Goal: Information Seeking & Learning: Find specific fact

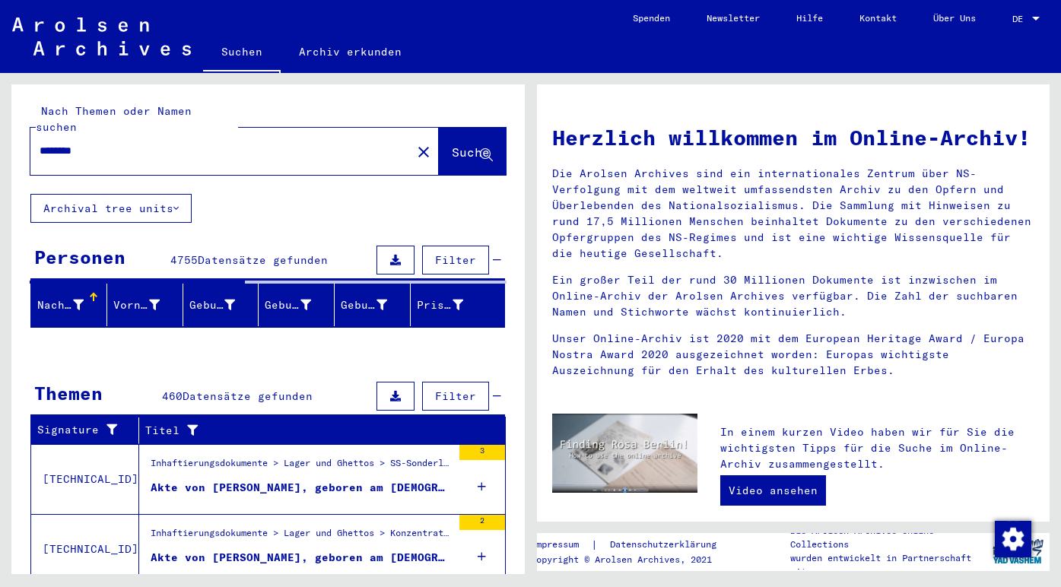
click at [93, 294] on div at bounding box center [94, 298] width 2 height 8
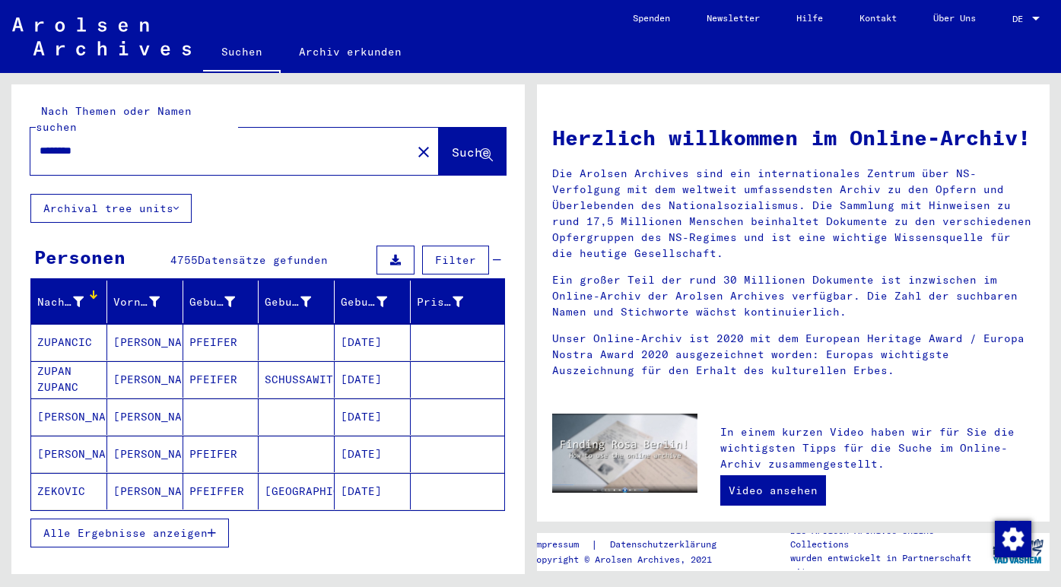
click at [86, 290] on div "Nachname" at bounding box center [71, 302] width 69 height 24
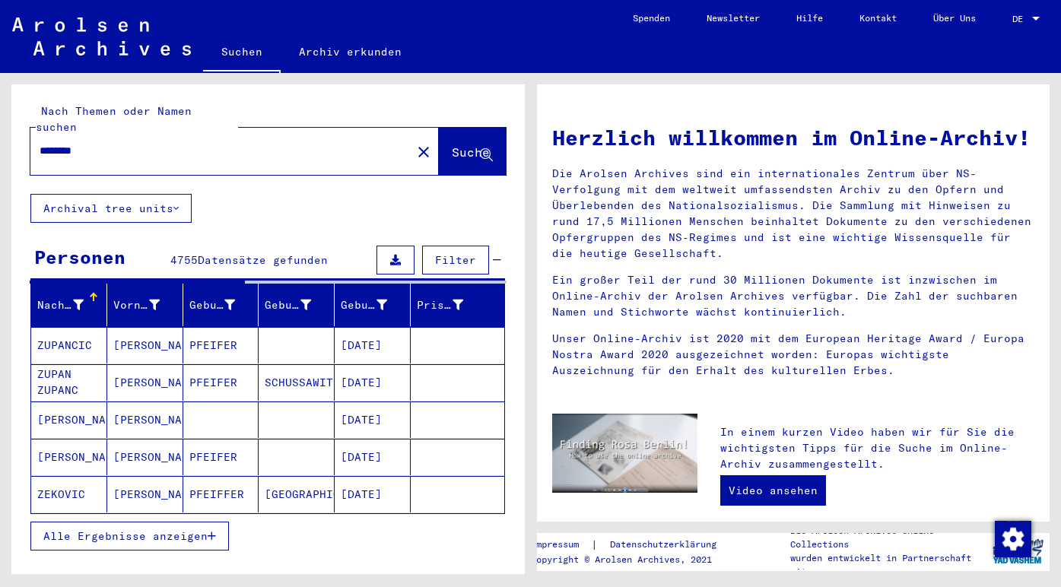
click at [93, 294] on div at bounding box center [94, 298] width 2 height 8
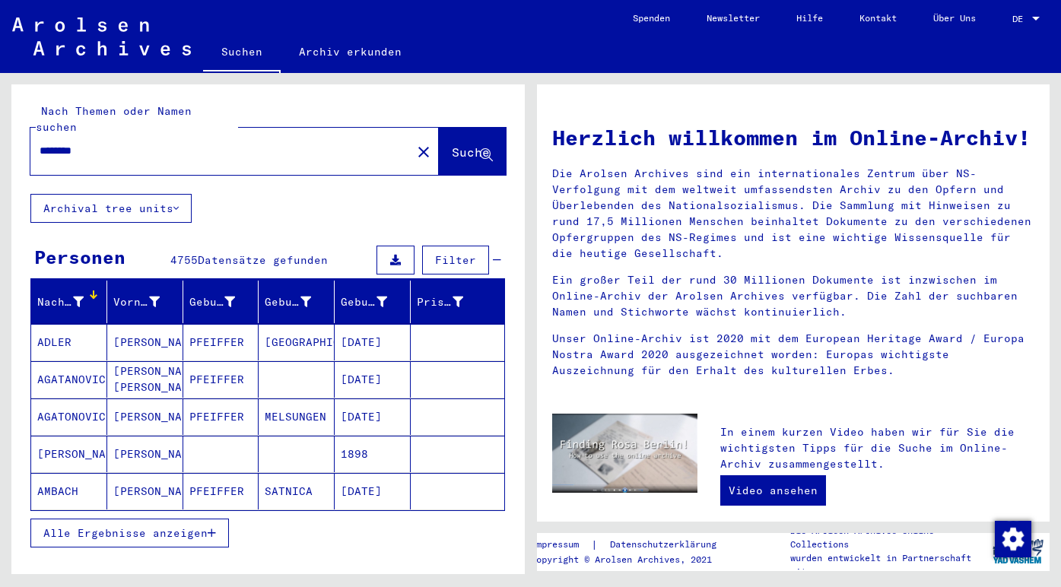
click at [73, 297] on icon at bounding box center [78, 302] width 11 height 11
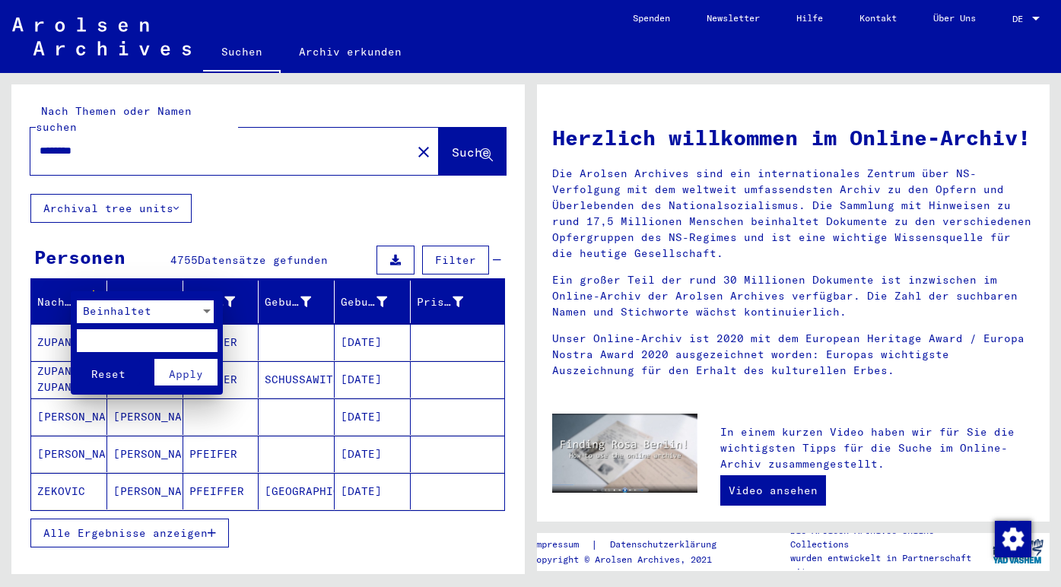
click at [110, 329] on input "text" at bounding box center [147, 340] width 141 height 23
type input "*"
type input "********"
click at [173, 373] on span "Apply" at bounding box center [186, 374] width 34 height 14
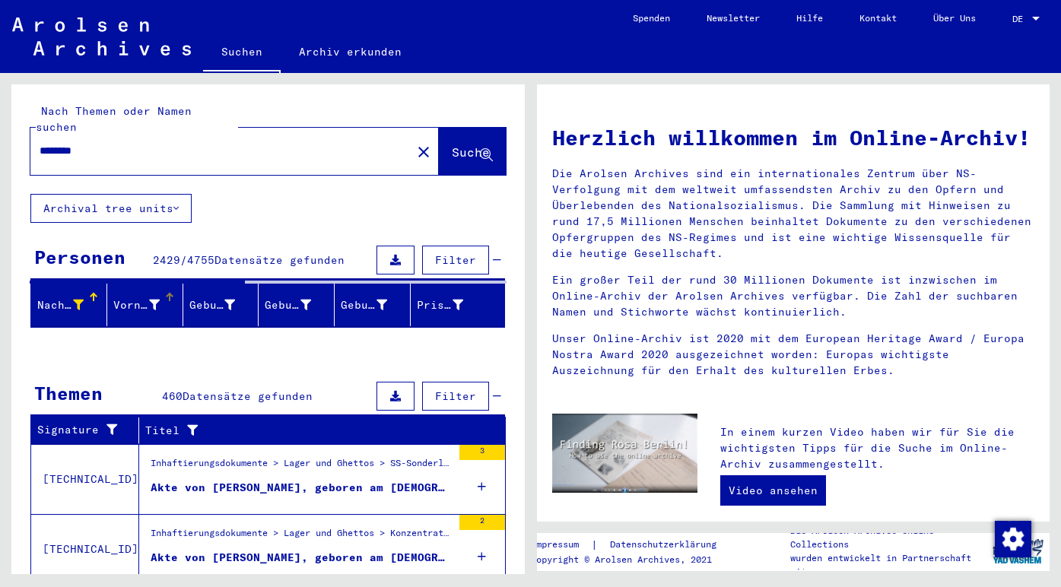
click at [151, 300] on icon at bounding box center [154, 305] width 11 height 11
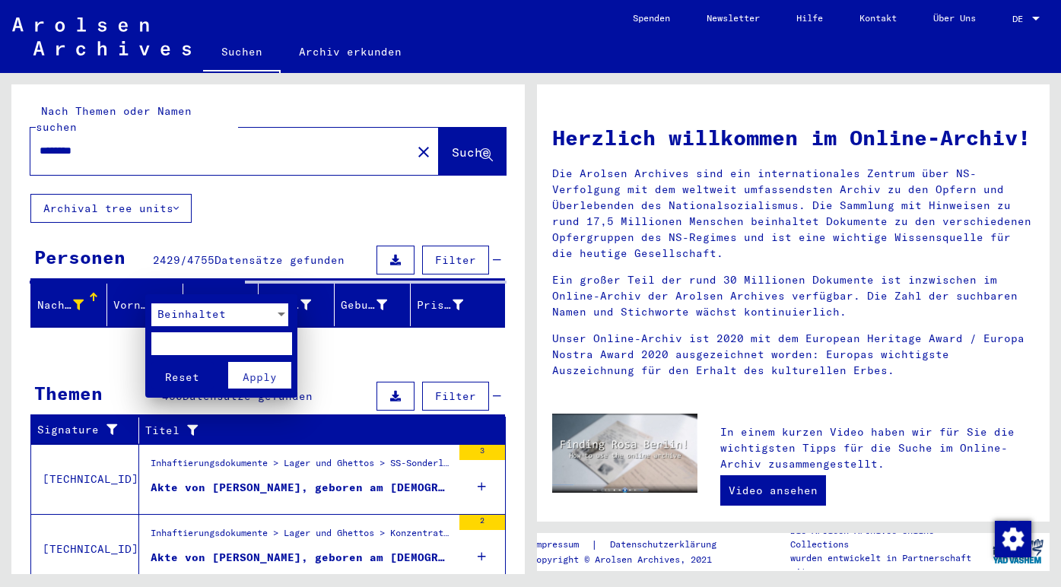
click at [172, 338] on input "text" at bounding box center [221, 343] width 141 height 23
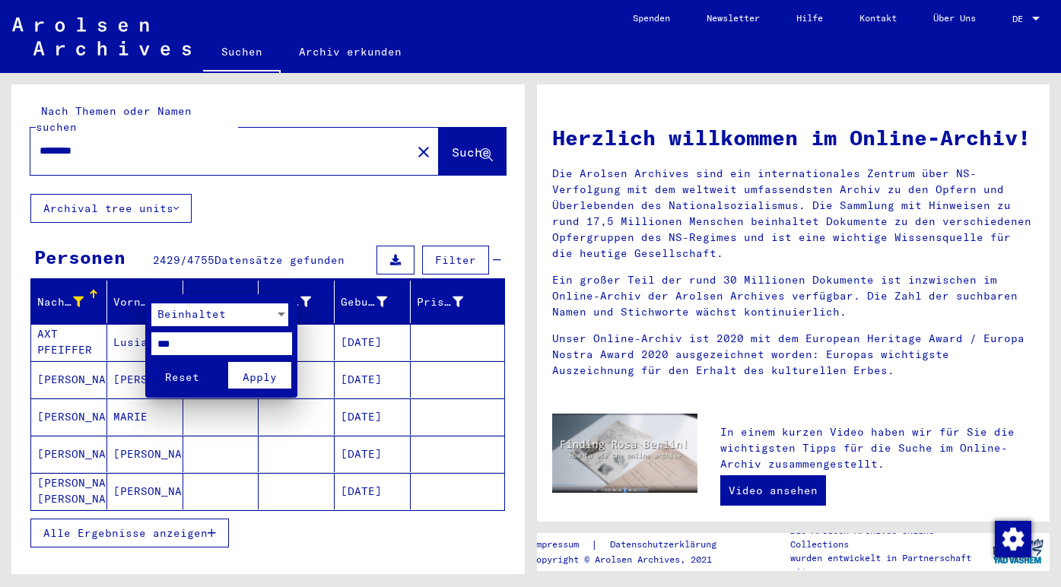
type input "***"
click at [236, 370] on button "Apply" at bounding box center [259, 375] width 63 height 27
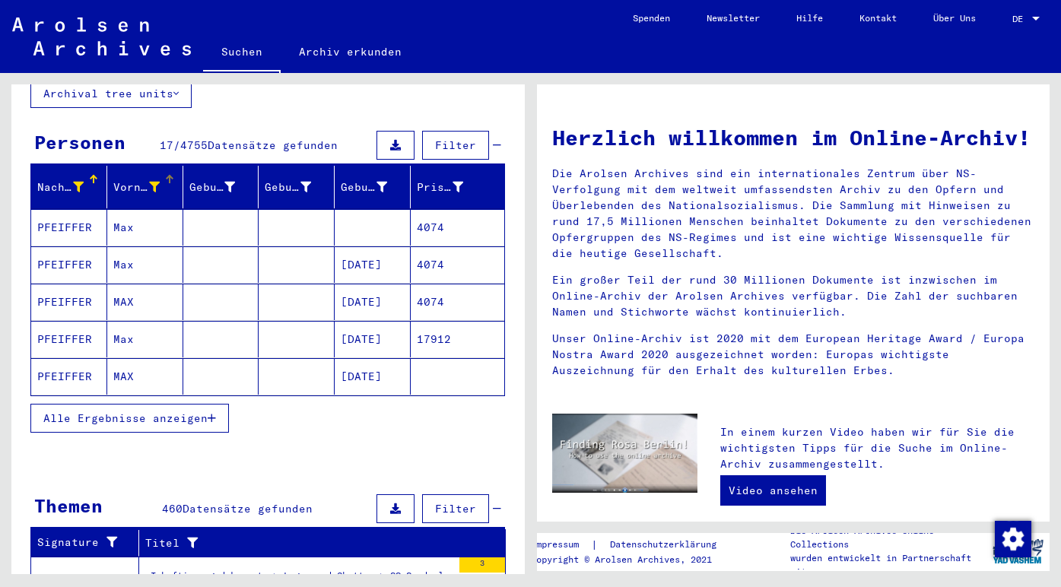
scroll to position [236, 0]
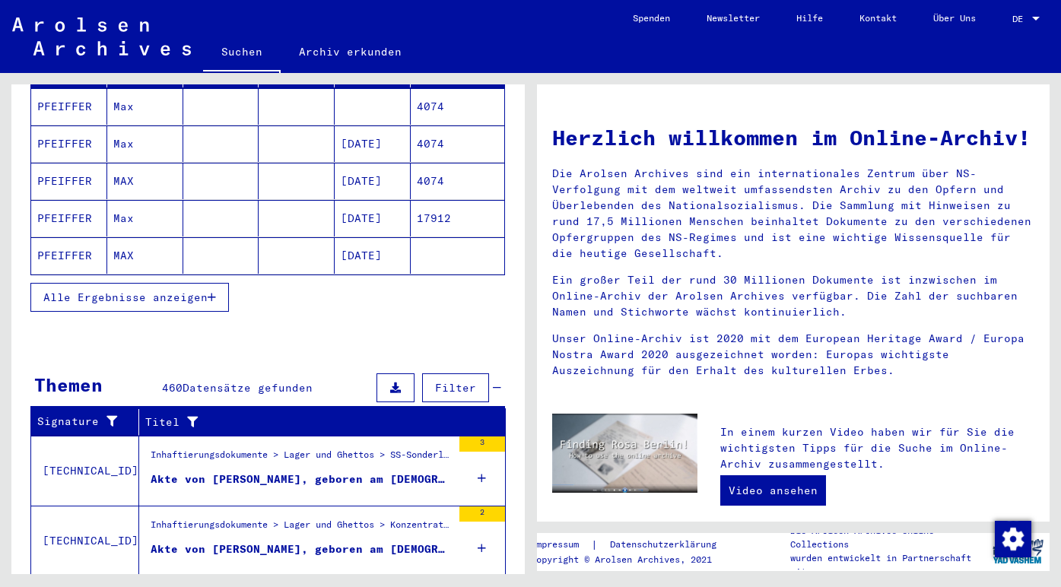
click at [192, 291] on span "Alle Ergebnisse anzeigen" at bounding box center [125, 298] width 164 height 14
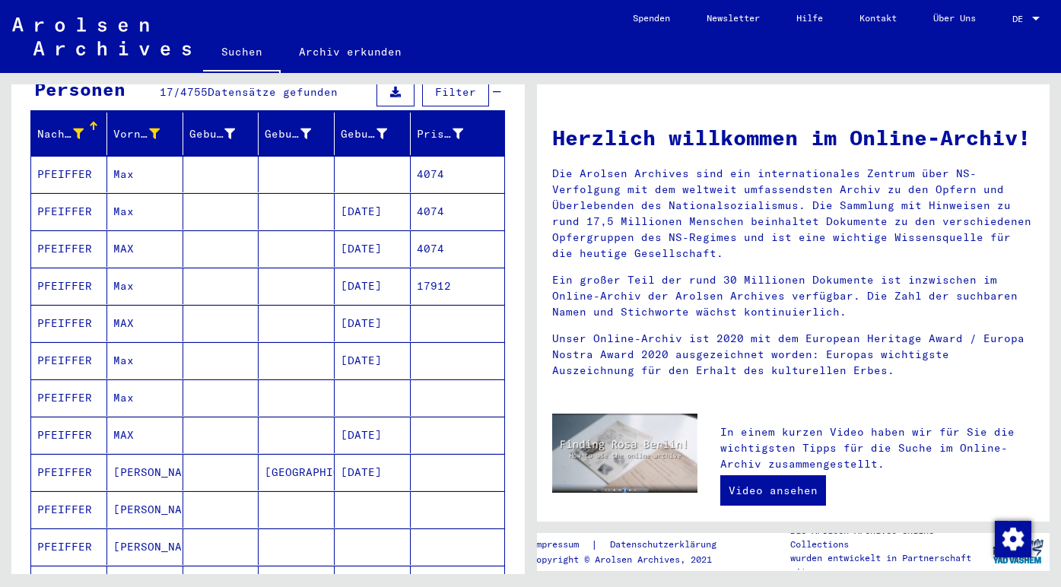
scroll to position [125, 0]
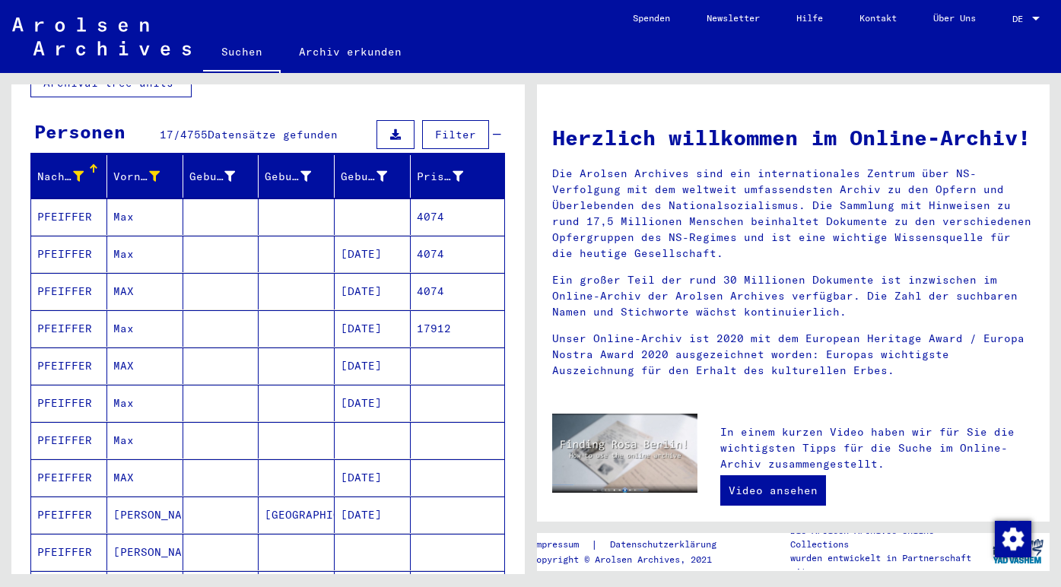
click at [74, 348] on mat-cell "PFEIFFER" at bounding box center [69, 366] width 76 height 37
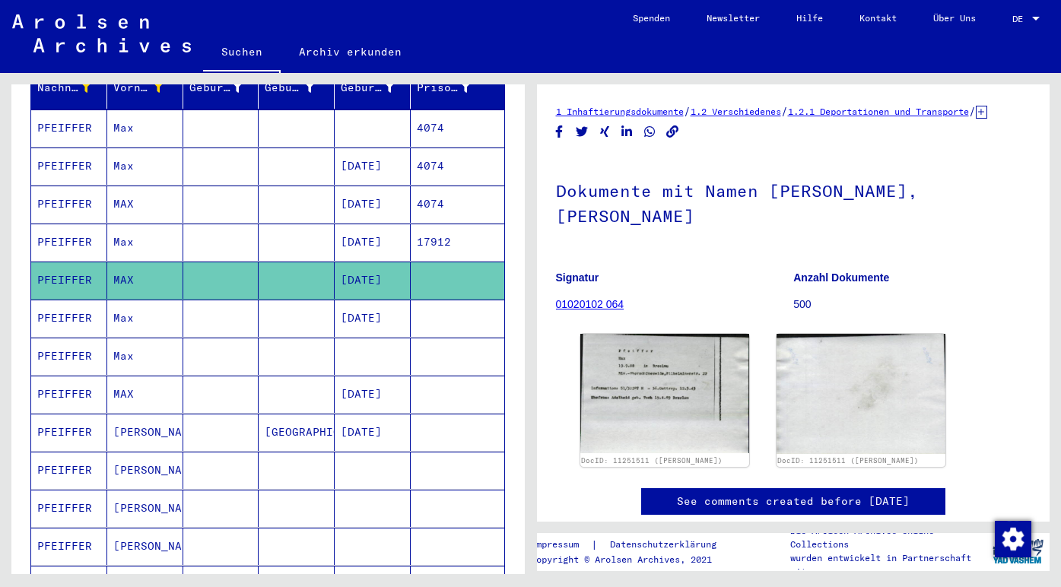
scroll to position [223, 0]
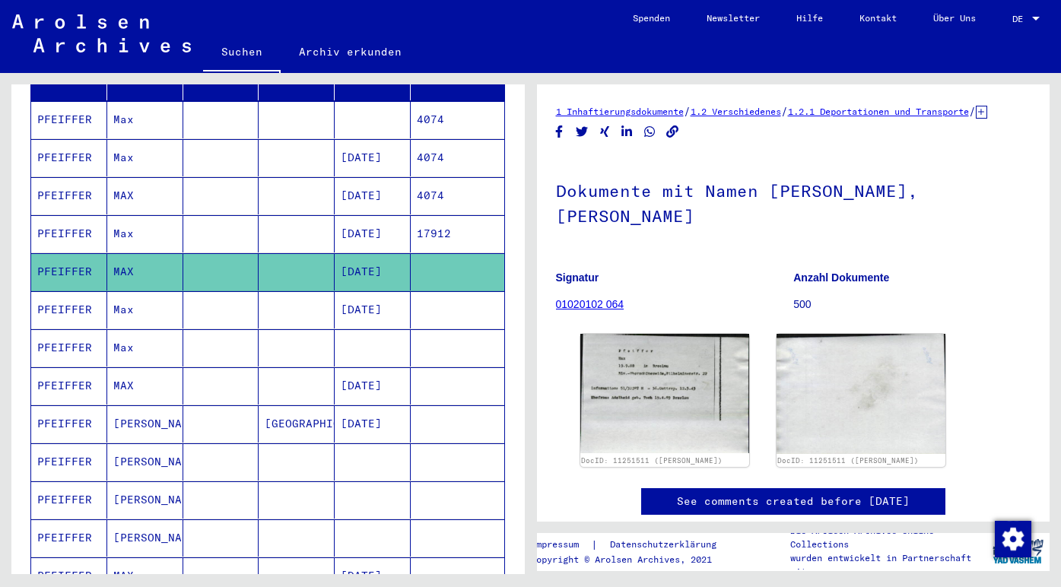
click at [78, 329] on mat-cell "PFEIFFER" at bounding box center [69, 347] width 76 height 37
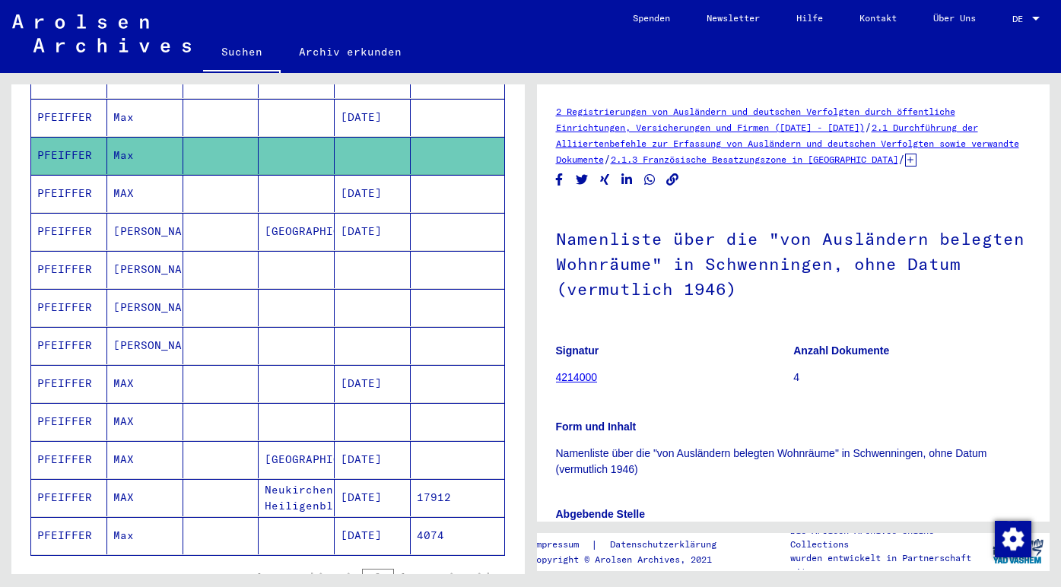
scroll to position [443, 0]
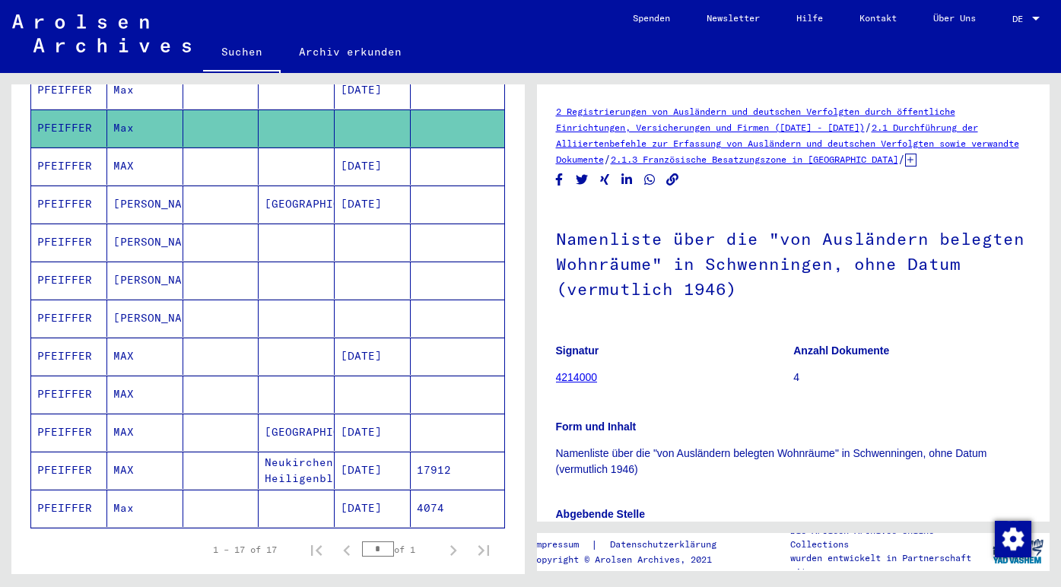
click at [75, 415] on mat-cell "PFEIFFER" at bounding box center [69, 432] width 76 height 37
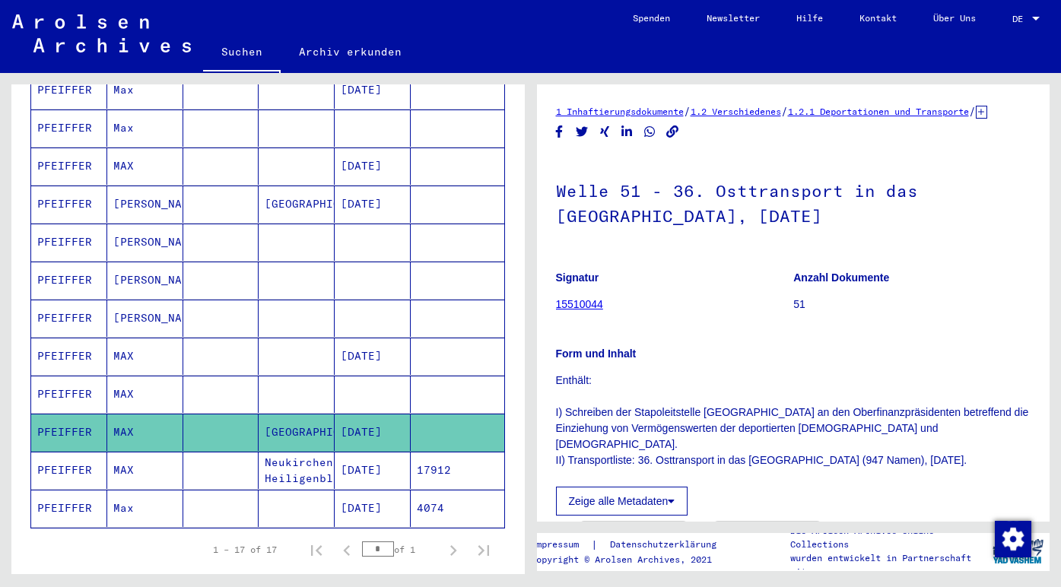
click at [78, 452] on mat-cell "PFEIFFER" at bounding box center [69, 470] width 76 height 37
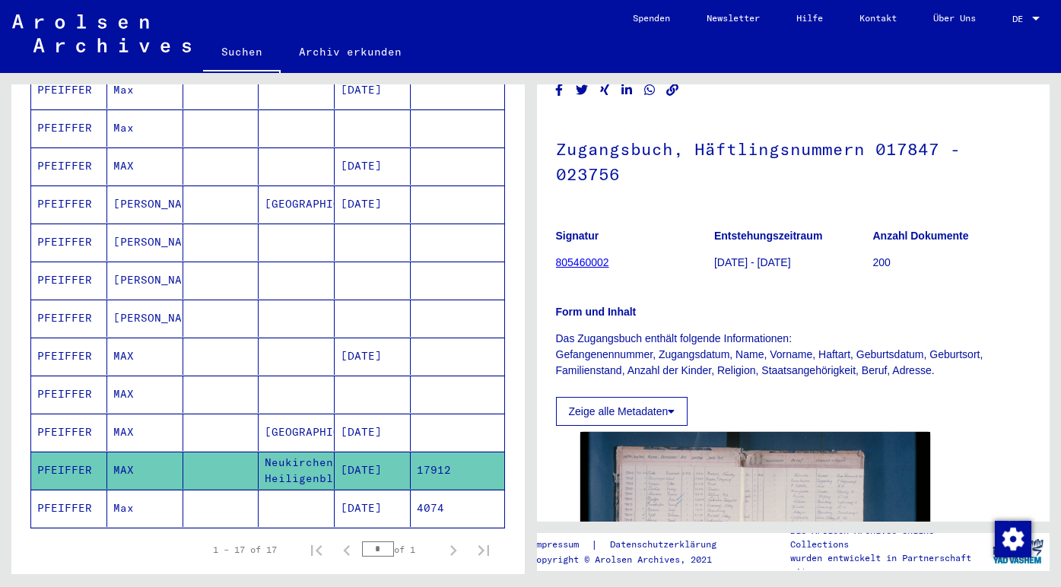
scroll to position [67, 0]
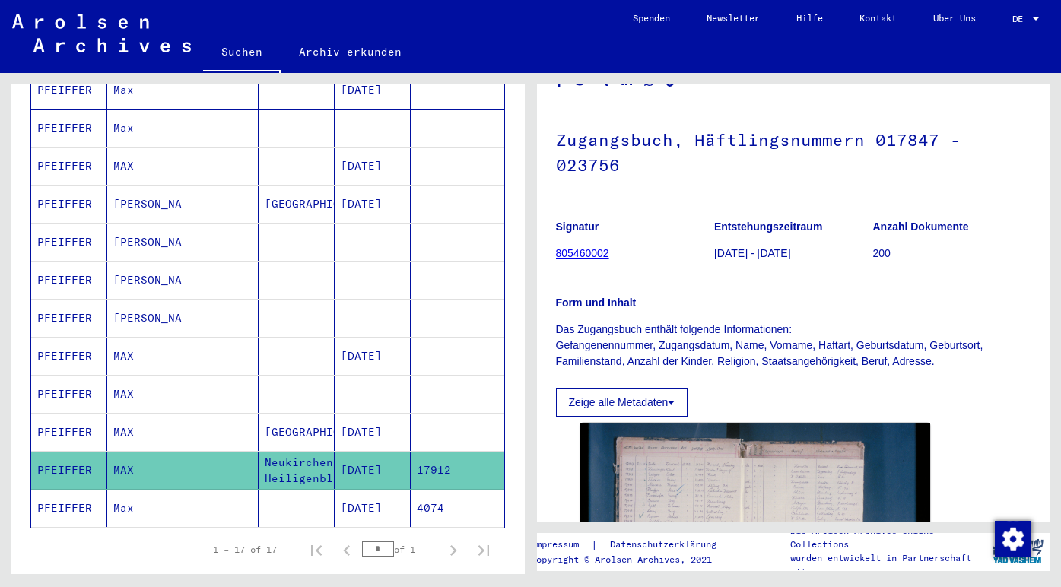
click at [70, 493] on mat-cell "PFEIFFER" at bounding box center [69, 508] width 76 height 37
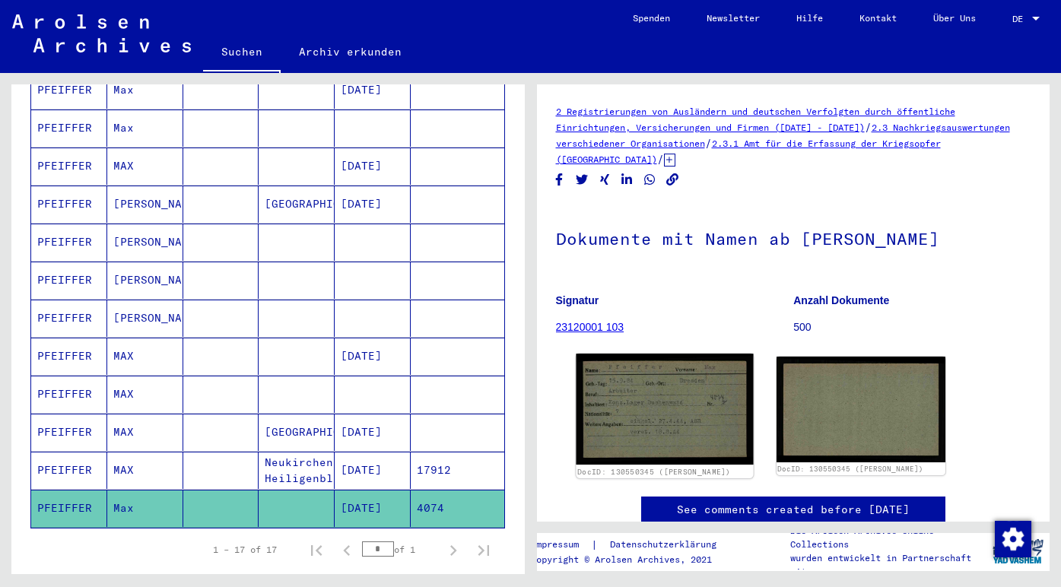
click at [640, 391] on img at bounding box center [664, 409] width 177 height 111
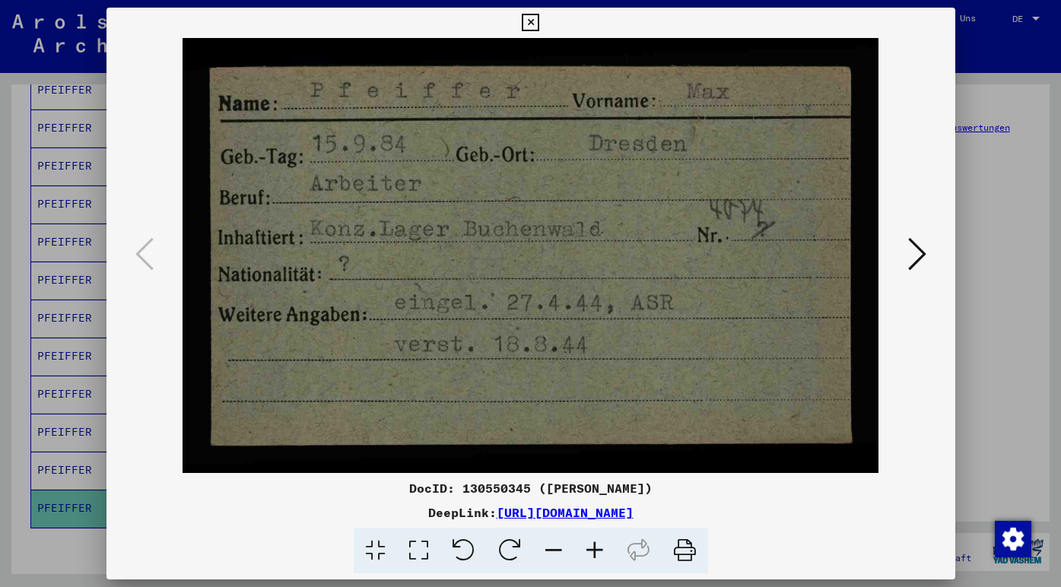
click at [539, 22] on icon at bounding box center [530, 23] width 17 height 18
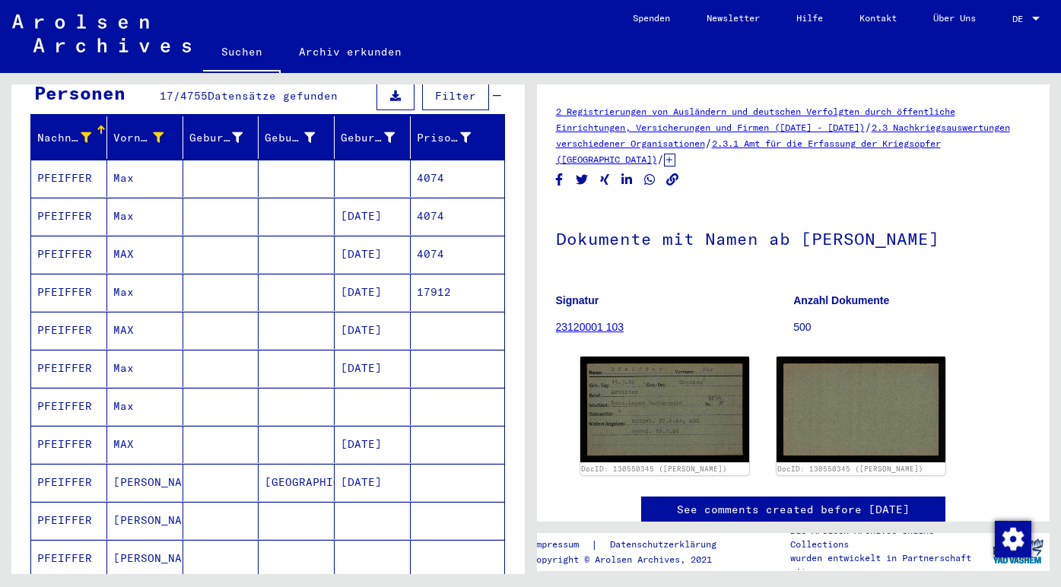
scroll to position [58, 0]
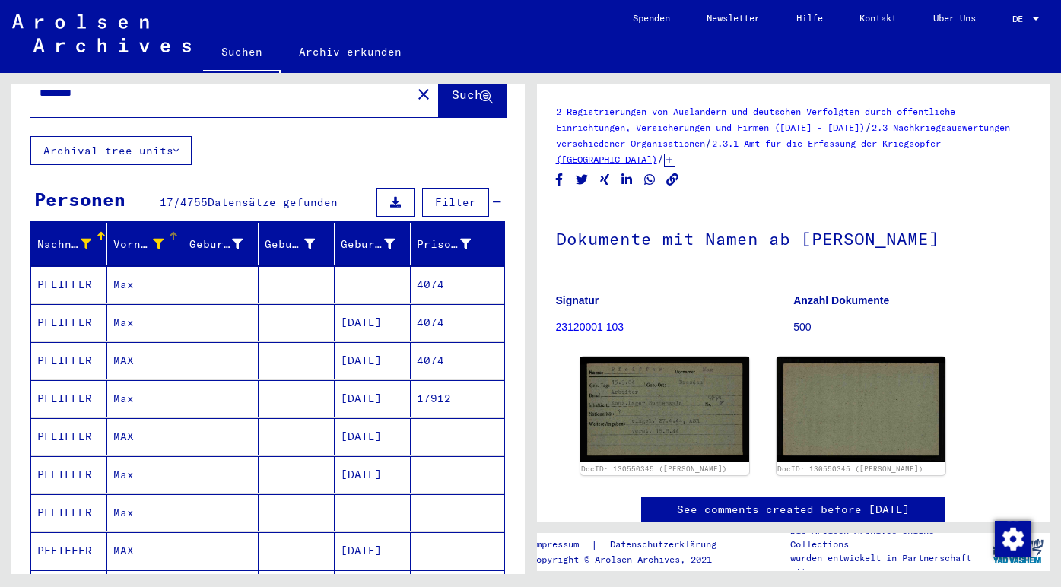
click at [158, 239] on icon at bounding box center [158, 244] width 11 height 11
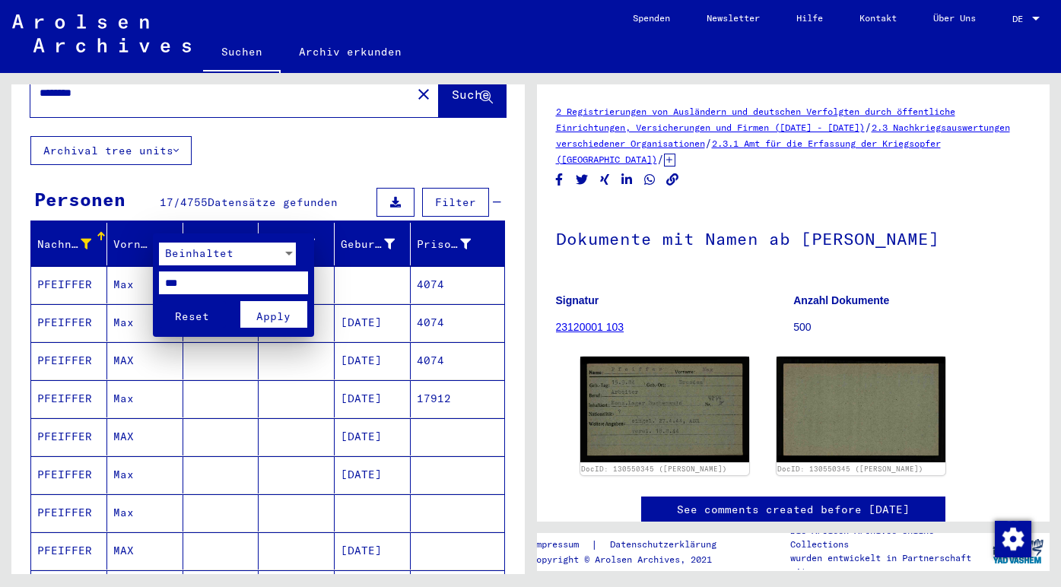
drag, startPoint x: 194, startPoint y: 280, endPoint x: 152, endPoint y: 280, distance: 41.8
click at [153, 280] on mat-card "Beinhaltet *** Reset Apply" at bounding box center [233, 286] width 161 height 104
type input "********"
click at [281, 322] on button "Apply" at bounding box center [273, 314] width 67 height 27
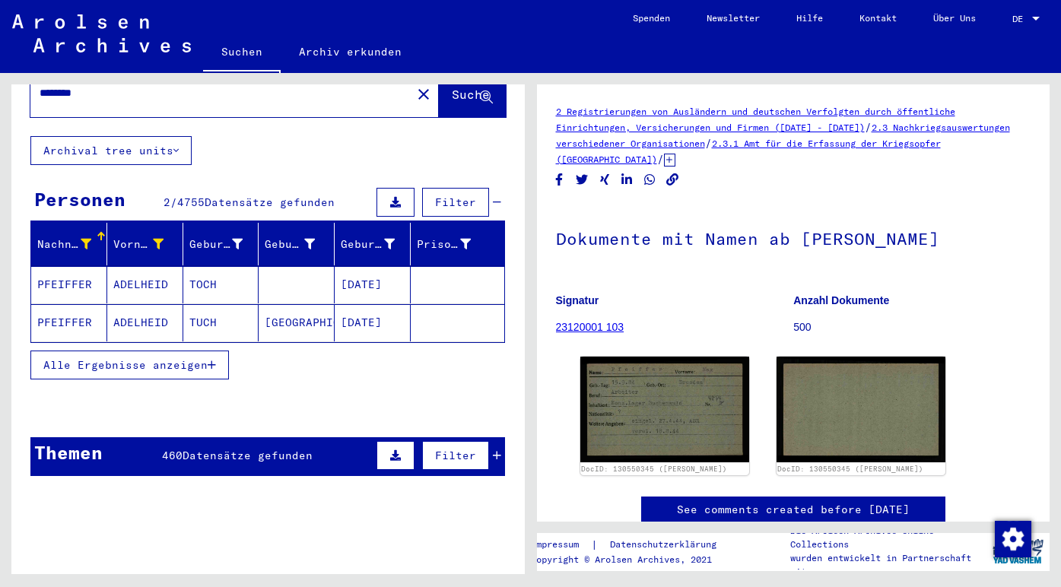
click at [62, 268] on mat-cell "PFEIFFER" at bounding box center [69, 284] width 76 height 37
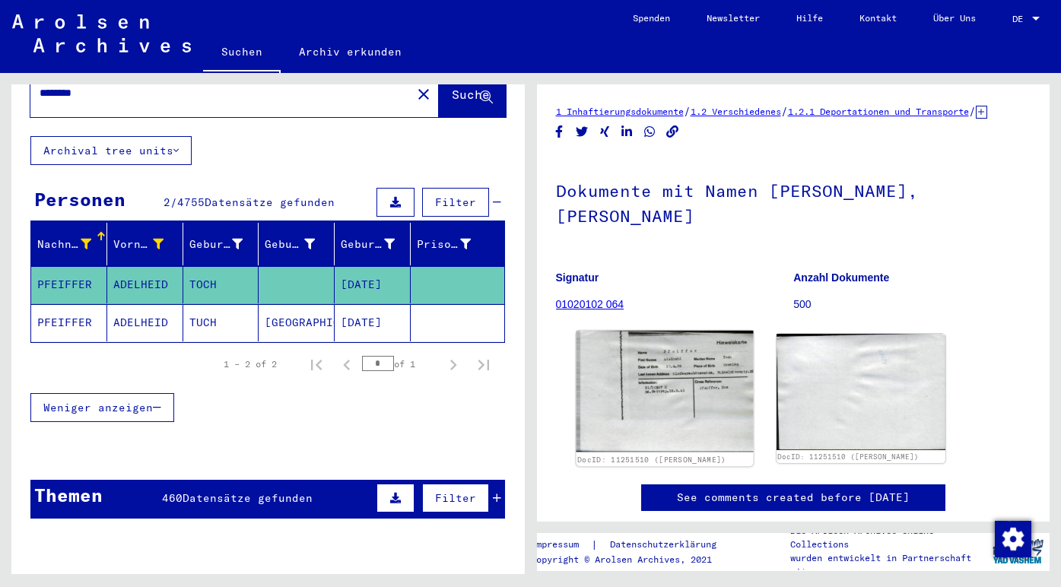
click at [621, 371] on img at bounding box center [664, 392] width 177 height 122
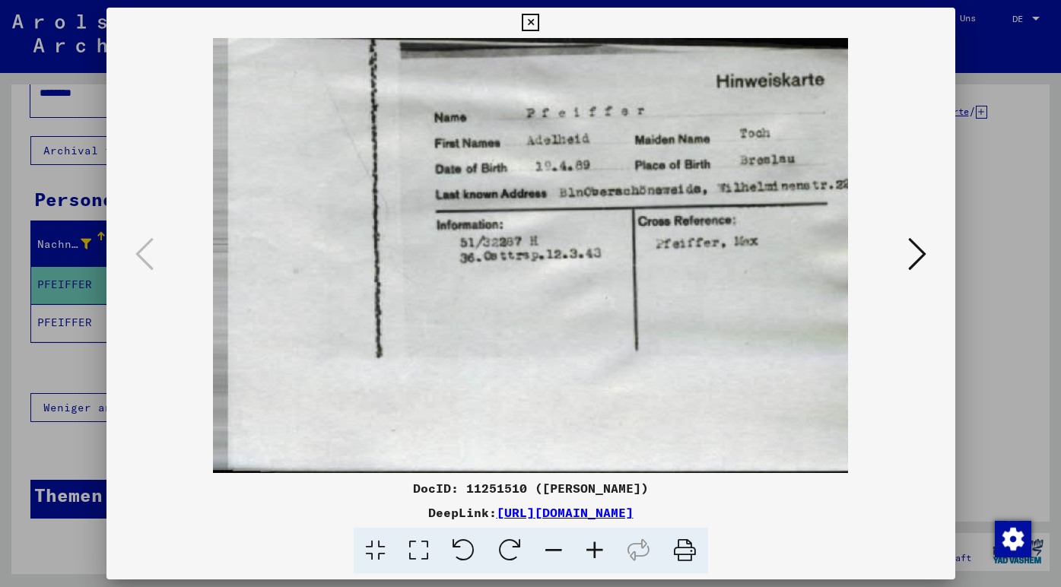
click at [539, 24] on icon at bounding box center [530, 23] width 17 height 18
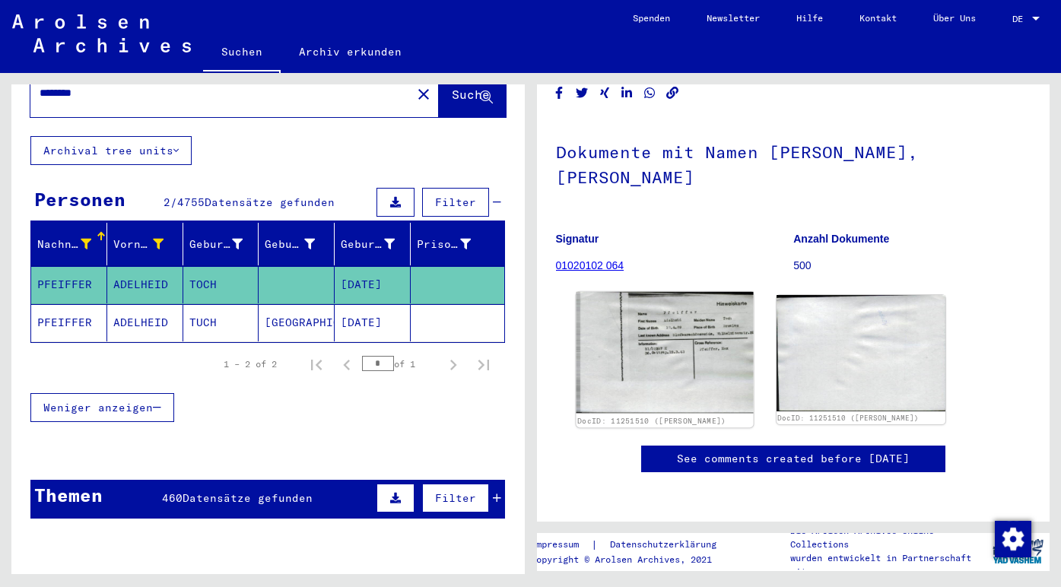
scroll to position [40, 0]
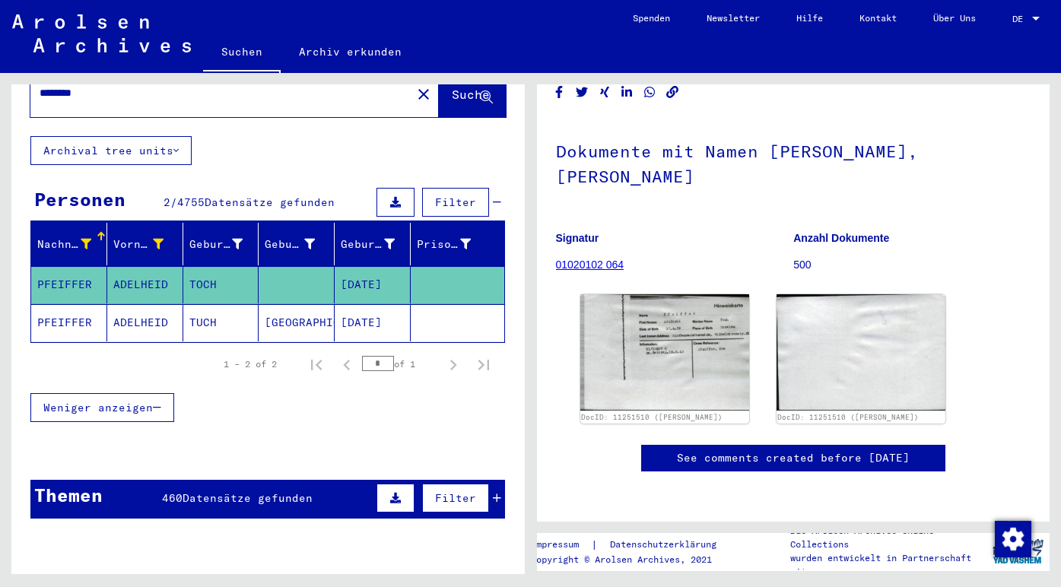
click at [75, 304] on mat-cell "PFEIFFER" at bounding box center [69, 322] width 76 height 37
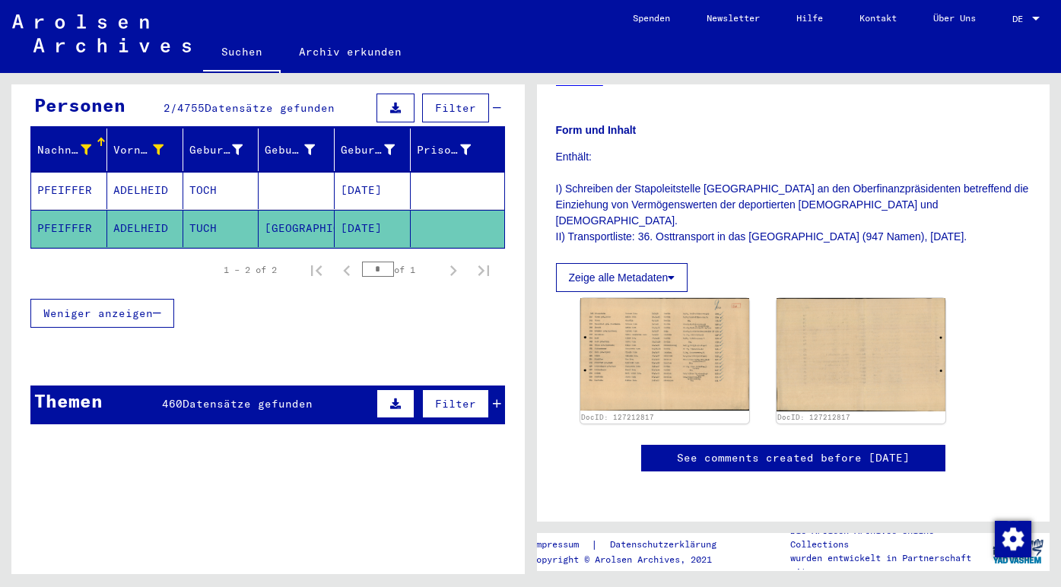
scroll to position [230, 0]
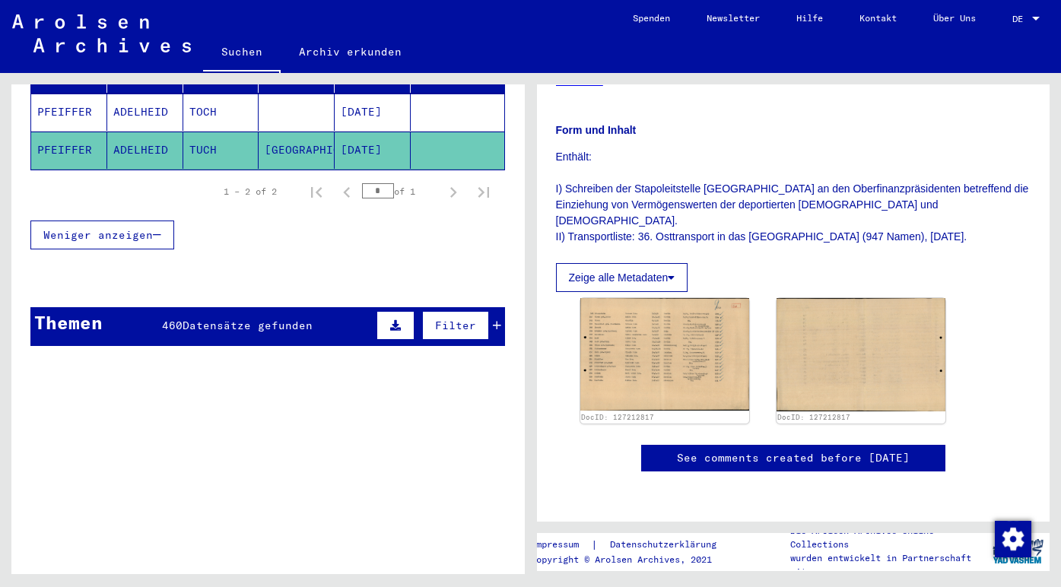
click at [448, 319] on span "Filter" at bounding box center [455, 326] width 41 height 14
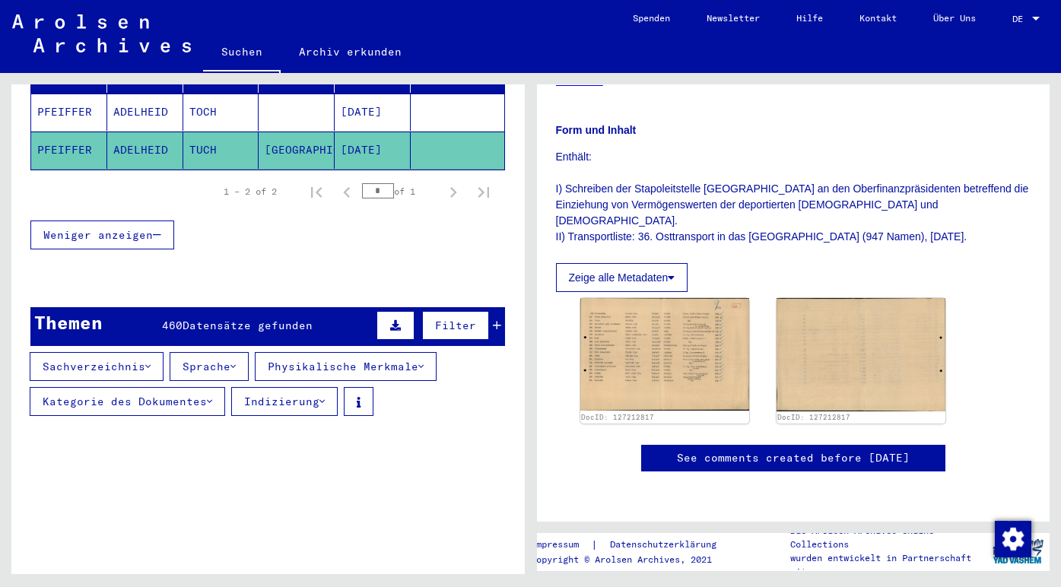
click at [151, 361] on icon at bounding box center [147, 366] width 5 height 11
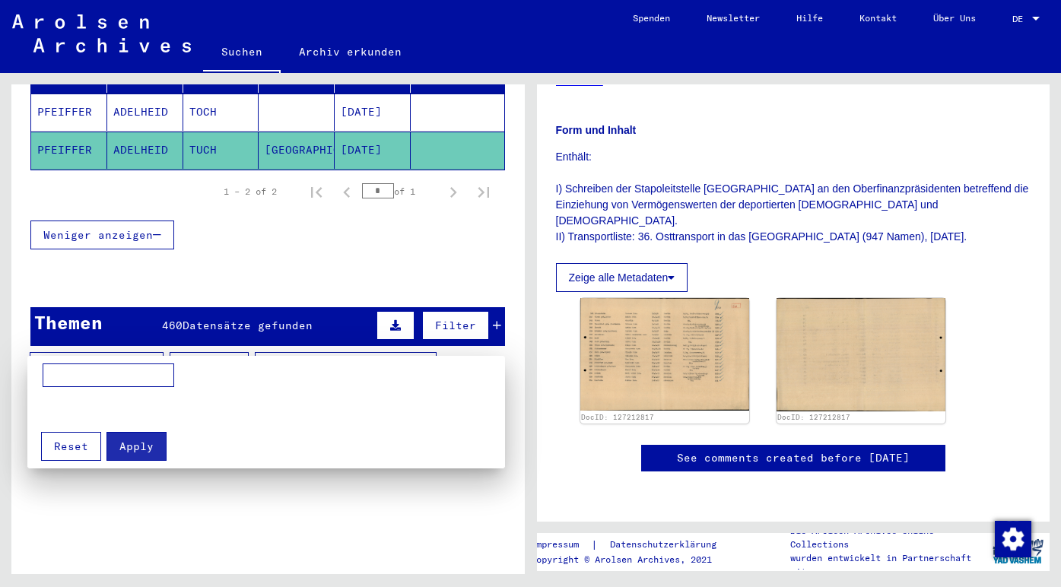
click at [119, 373] on input at bounding box center [109, 376] width 132 height 24
type input "********"
click at [148, 443] on span "Apply" at bounding box center [136, 447] width 34 height 14
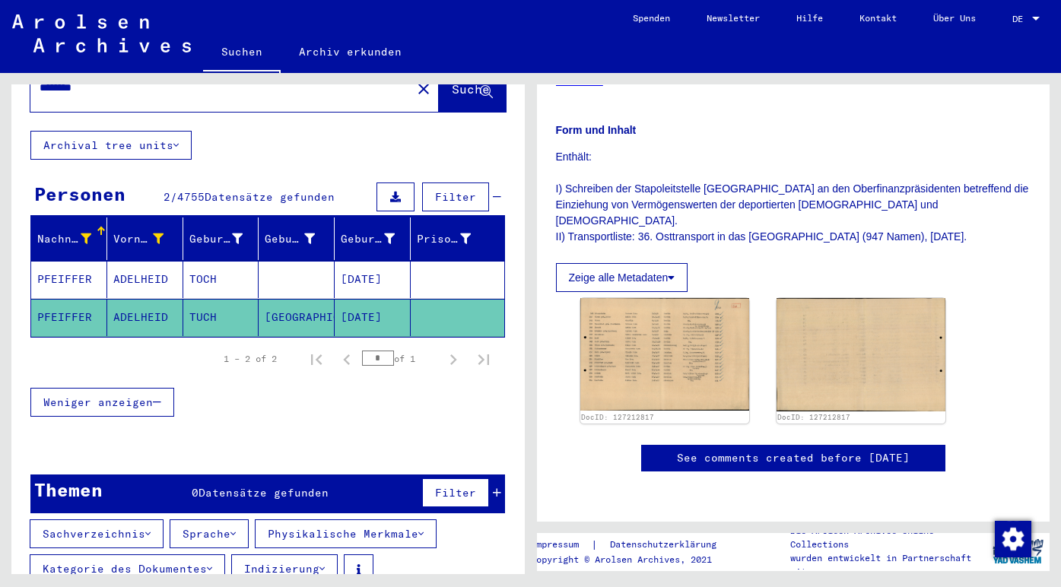
scroll to position [0, 0]
click at [161, 234] on icon at bounding box center [158, 239] width 11 height 11
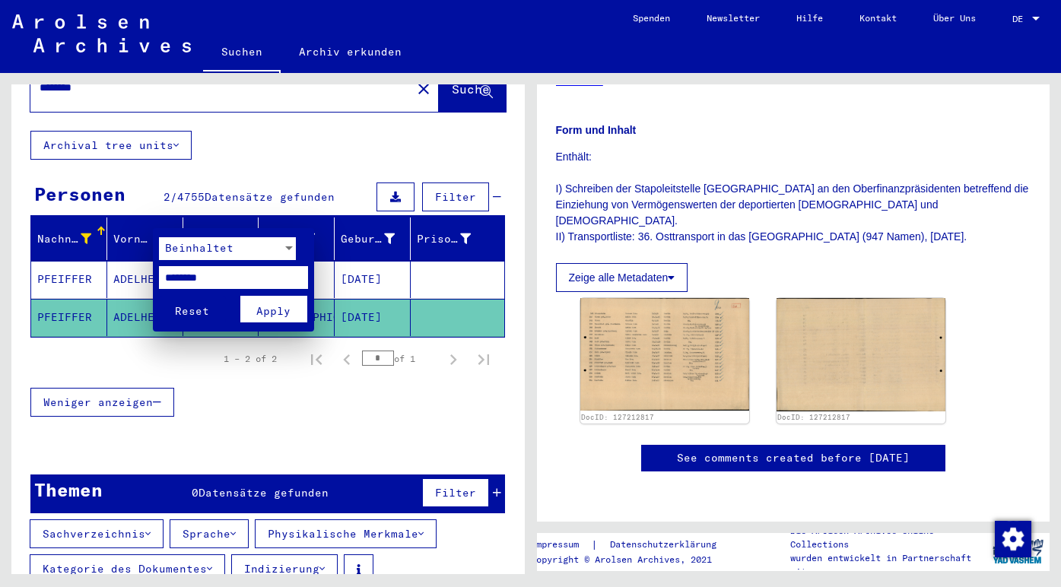
drag, startPoint x: 234, startPoint y: 277, endPoint x: 122, endPoint y: 274, distance: 111.8
click at [122, 274] on div "Beinhaltet ******** Reset Apply" at bounding box center [530, 293] width 1061 height 587
type input "*****"
click at [275, 312] on span "Apply" at bounding box center [273, 311] width 34 height 14
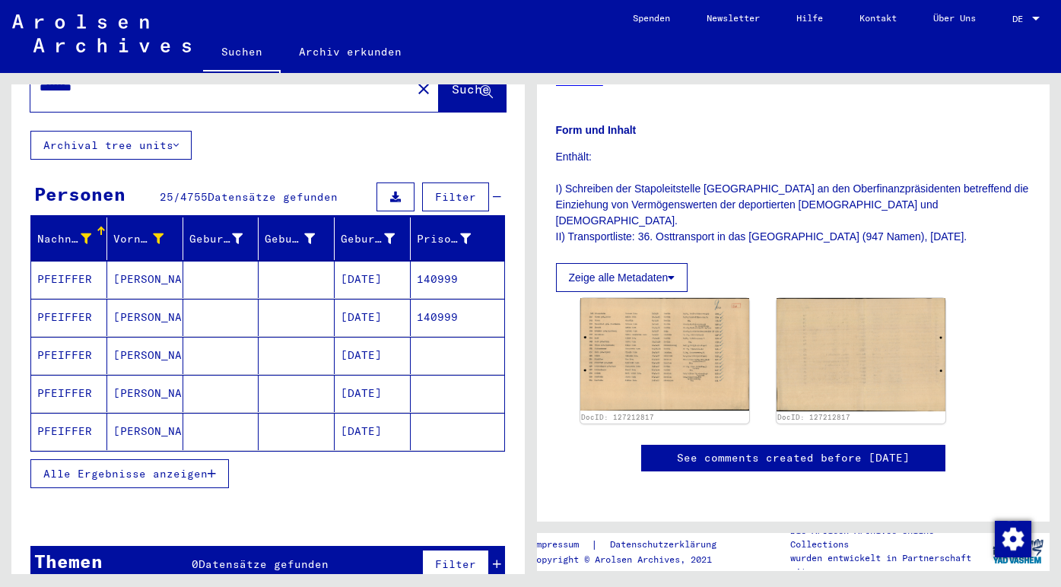
click at [65, 261] on mat-cell "PFEIFFER" at bounding box center [69, 279] width 76 height 37
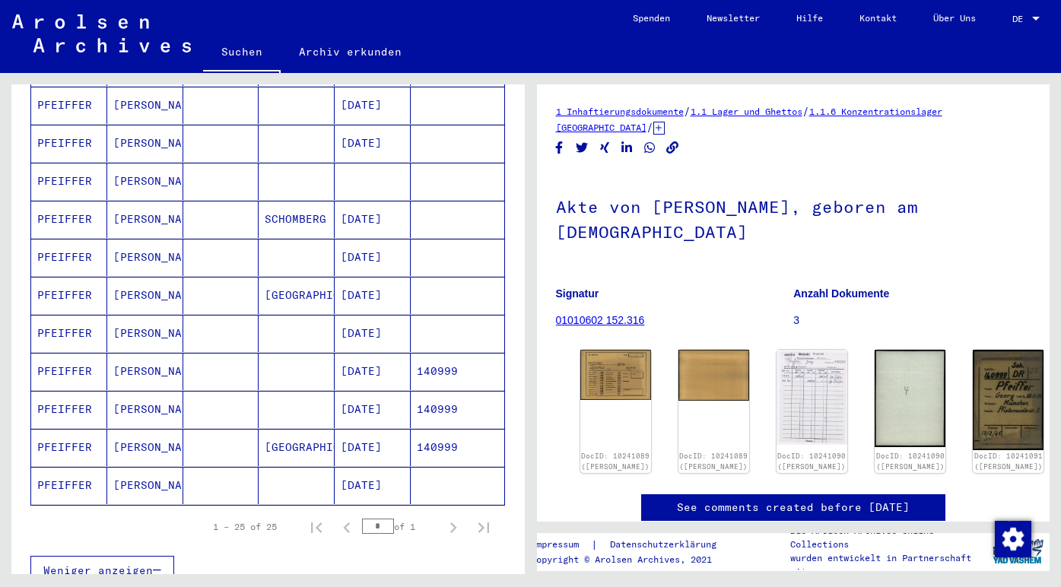
scroll to position [840, 0]
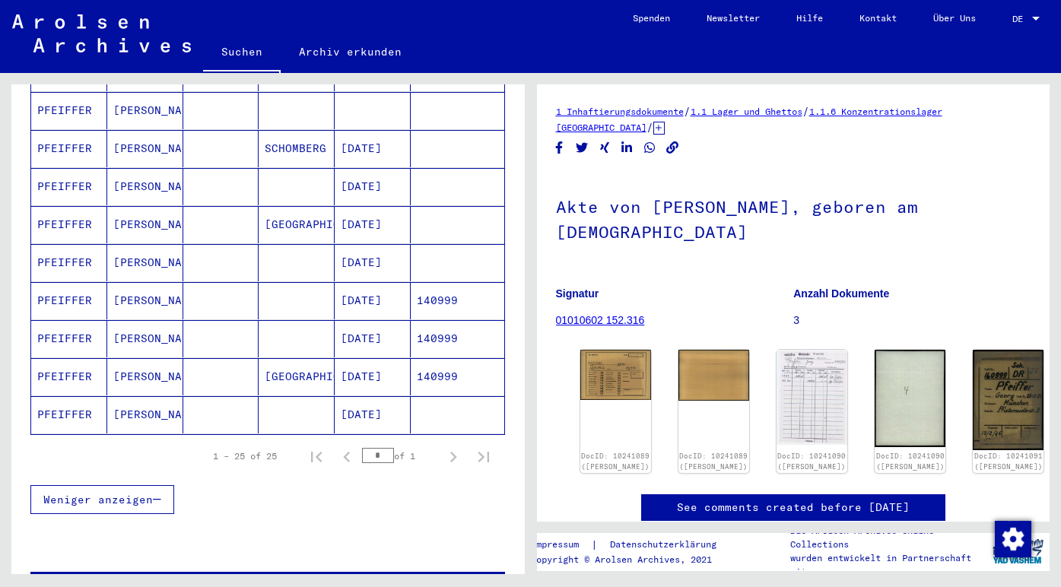
click at [73, 397] on mat-cell "PFEIFFER" at bounding box center [69, 414] width 76 height 37
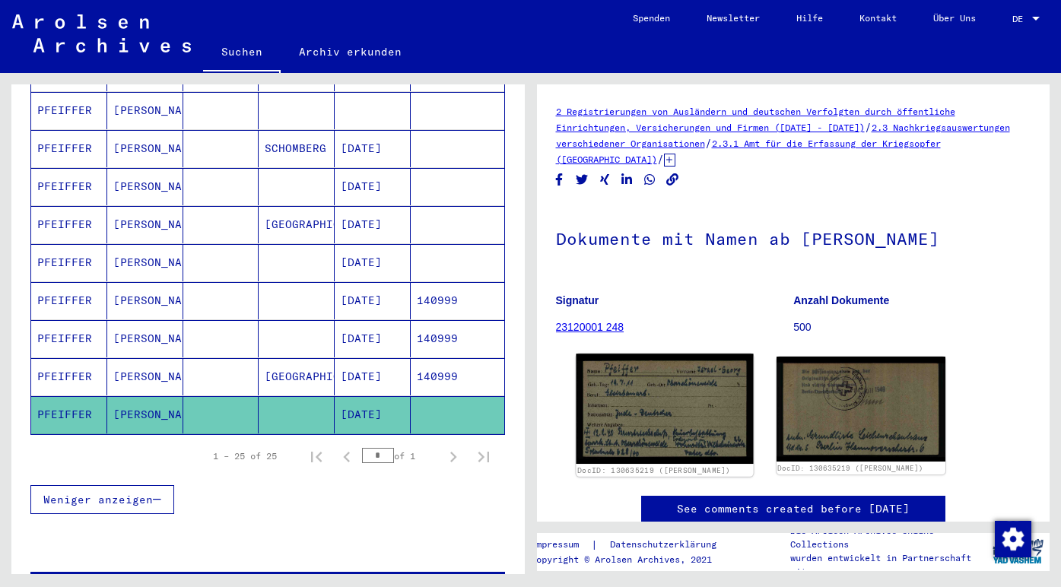
click at [672, 398] on img at bounding box center [664, 409] width 177 height 110
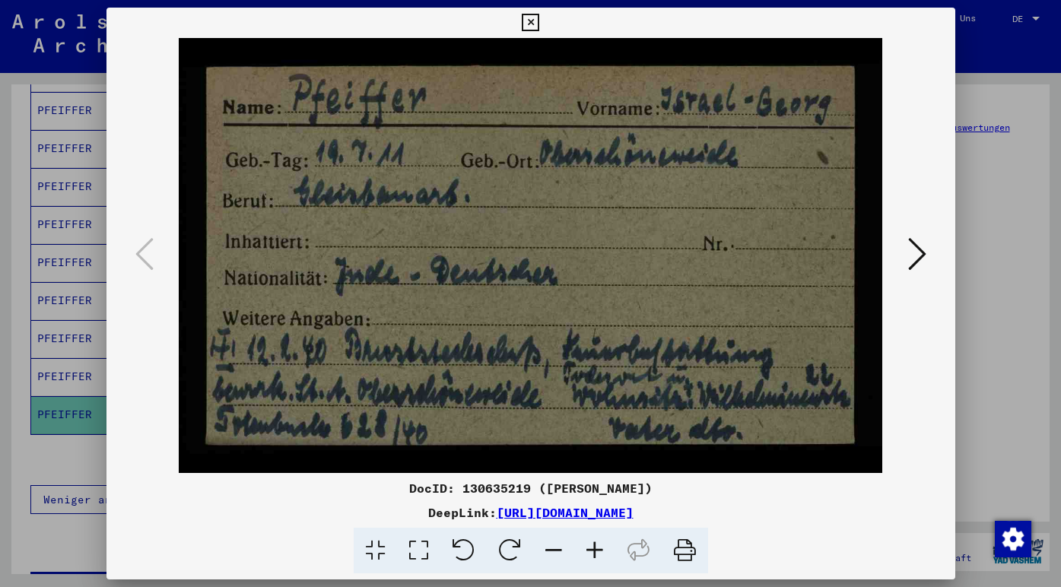
click at [910, 253] on icon at bounding box center [917, 254] width 18 height 37
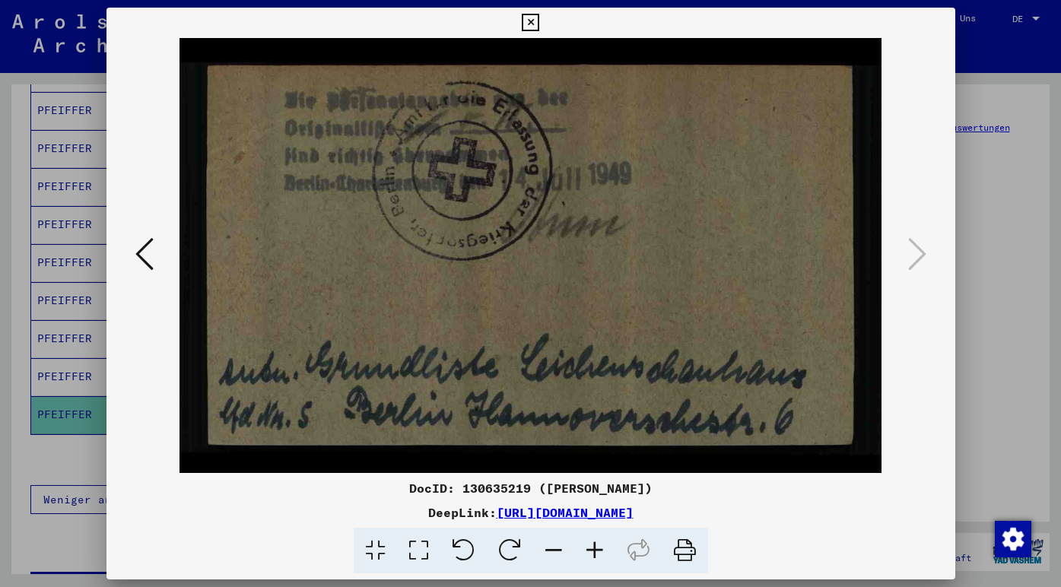
click at [151, 253] on icon at bounding box center [144, 254] width 18 height 37
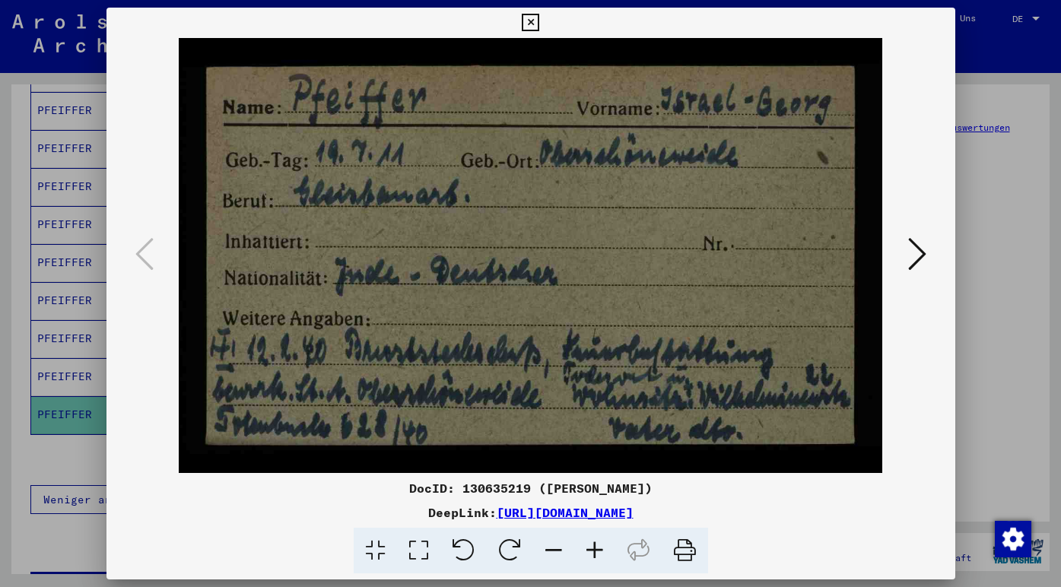
click at [912, 256] on icon at bounding box center [917, 254] width 18 height 37
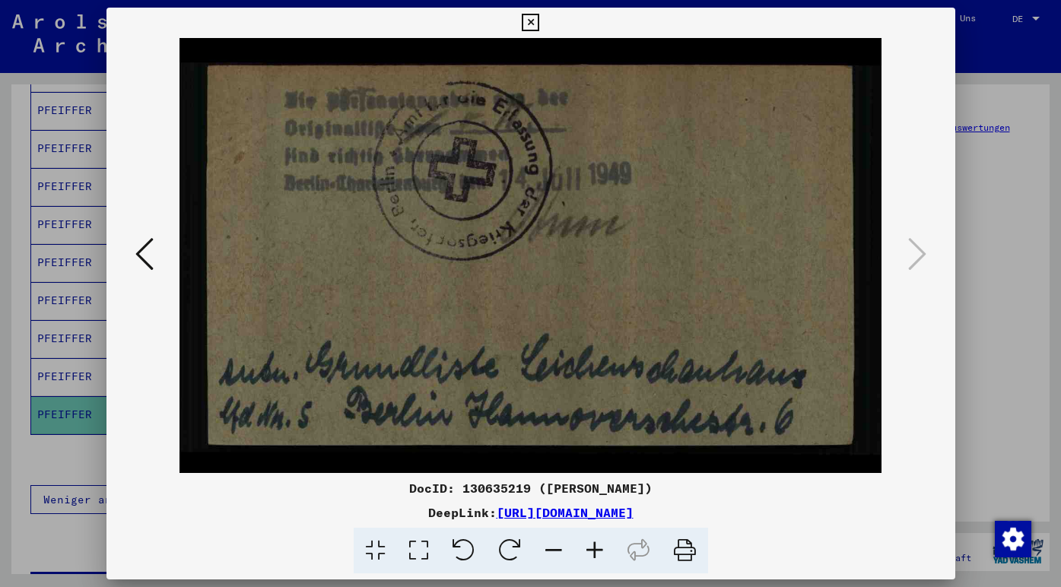
click at [142, 259] on icon at bounding box center [144, 254] width 18 height 37
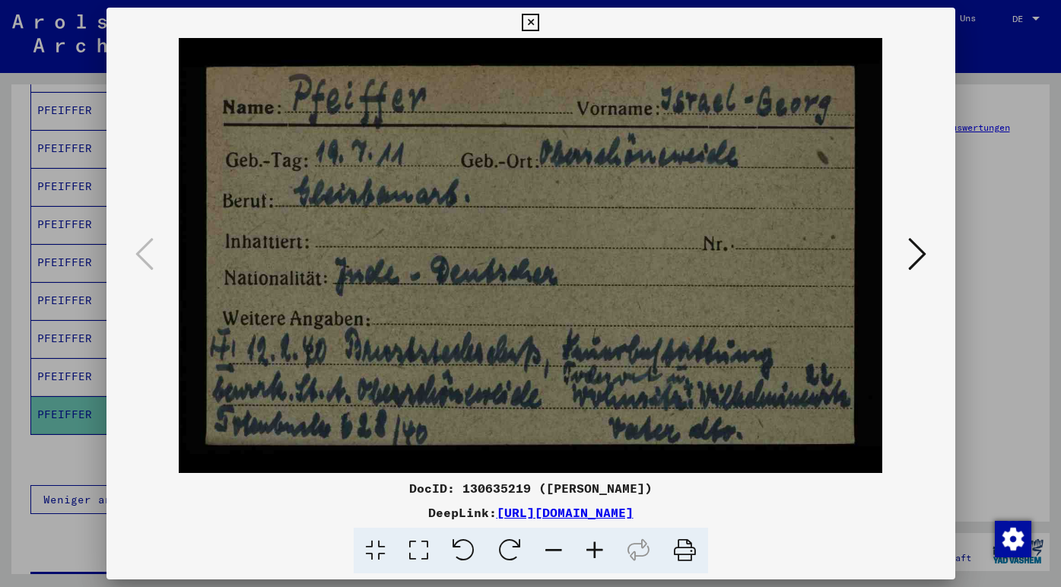
click at [916, 254] on icon at bounding box center [917, 254] width 18 height 37
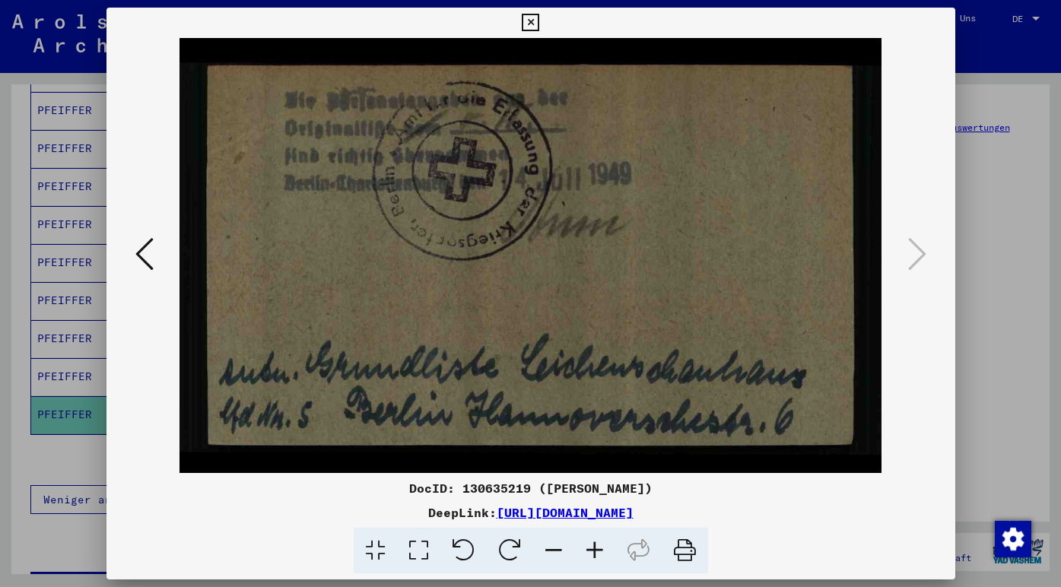
click at [154, 238] on button at bounding box center [144, 255] width 27 height 43
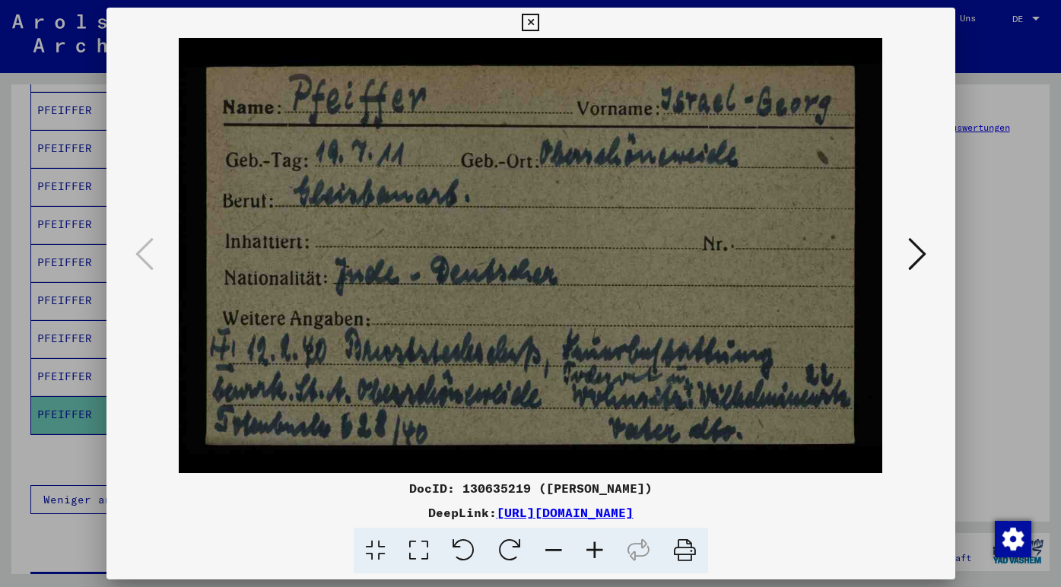
click at [917, 258] on icon at bounding box center [917, 254] width 18 height 37
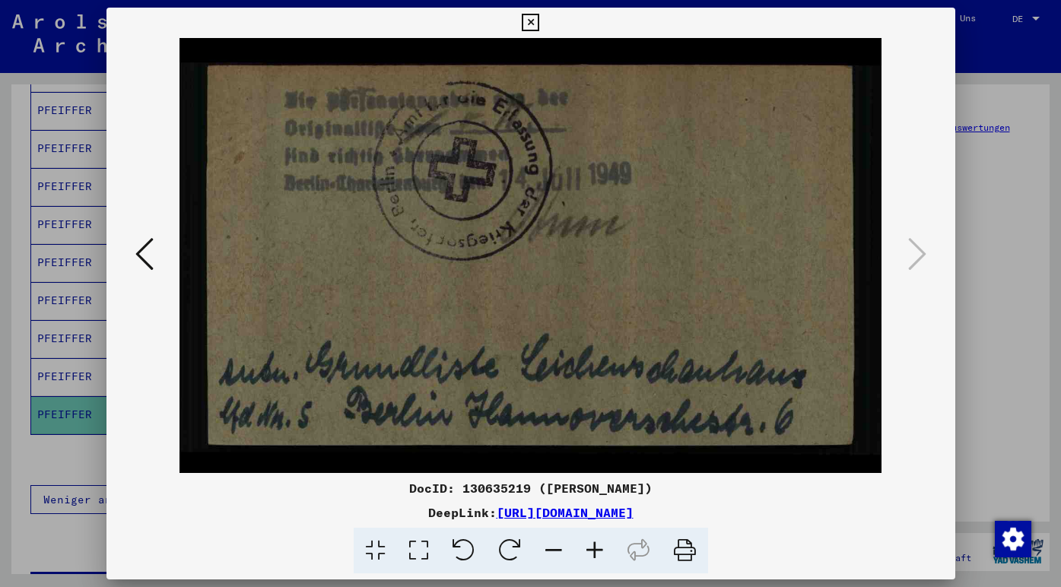
click at [539, 28] on icon at bounding box center [530, 23] width 17 height 18
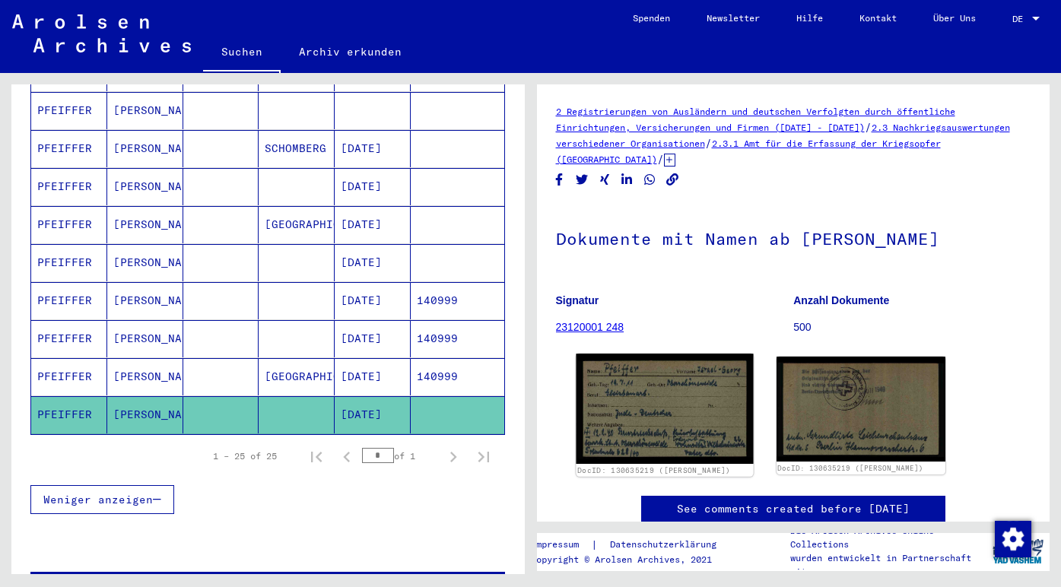
click at [672, 423] on img at bounding box center [664, 409] width 177 height 110
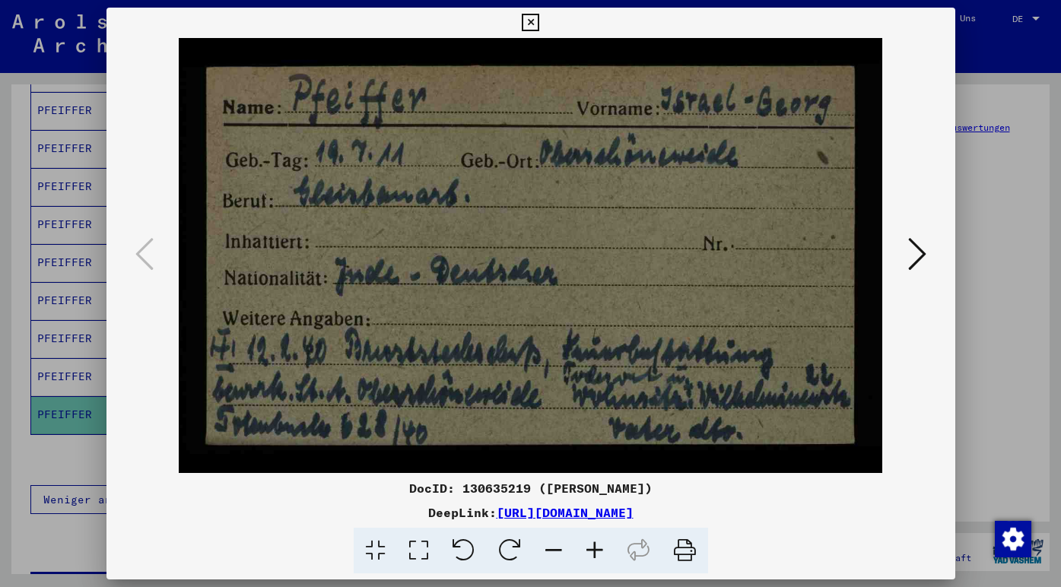
click at [907, 258] on button at bounding box center [917, 255] width 27 height 43
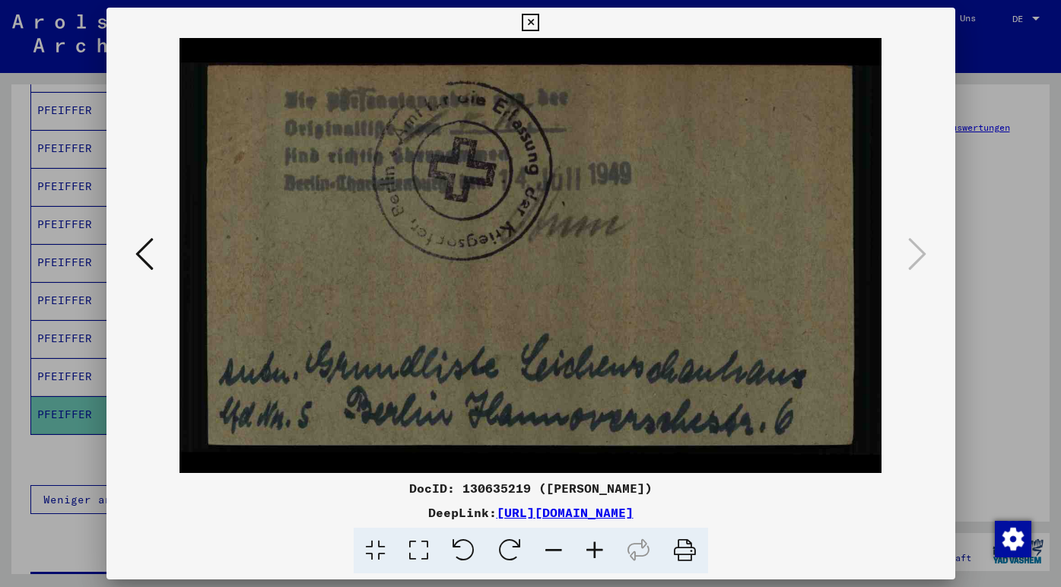
click at [141, 251] on icon at bounding box center [144, 254] width 18 height 37
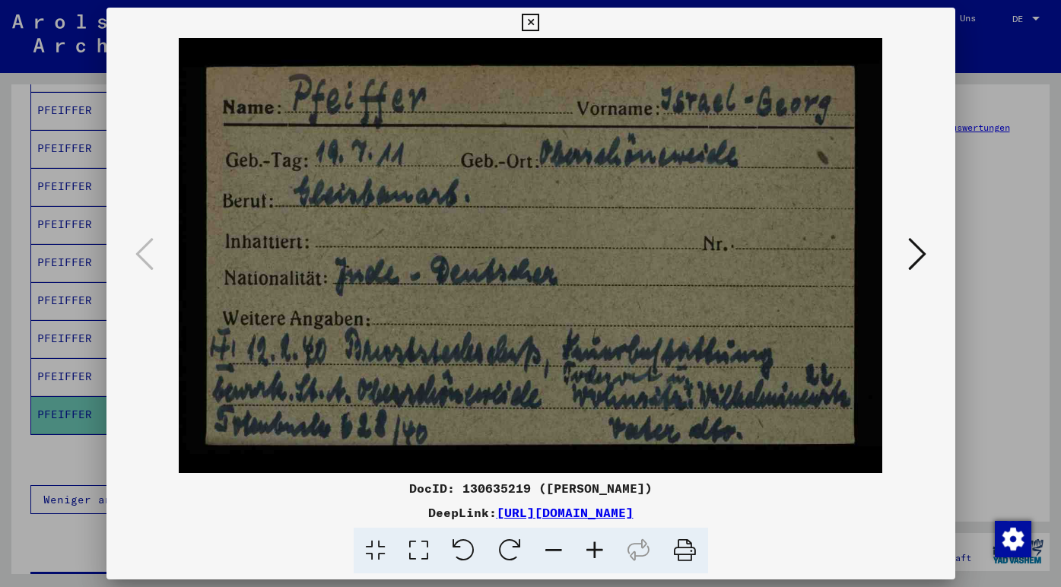
click at [539, 27] on icon at bounding box center [530, 23] width 17 height 18
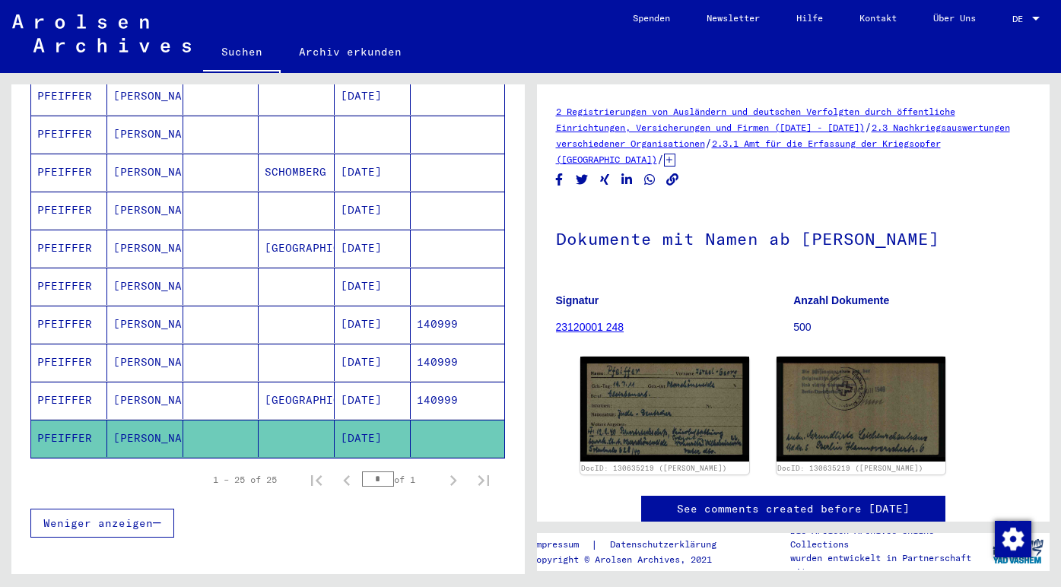
scroll to position [785, 0]
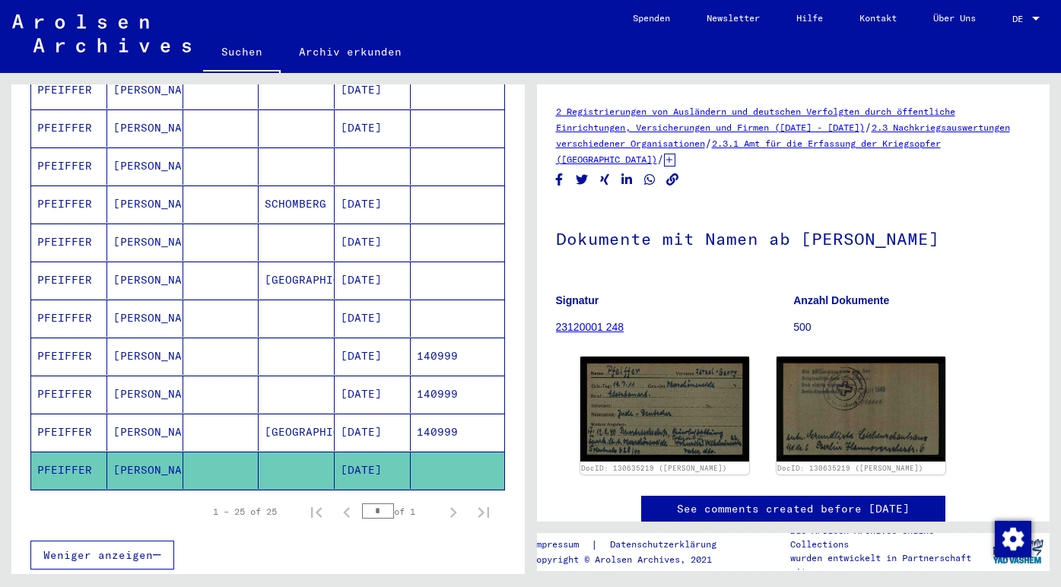
click at [75, 151] on mat-cell "PFEIFFER" at bounding box center [69, 166] width 76 height 37
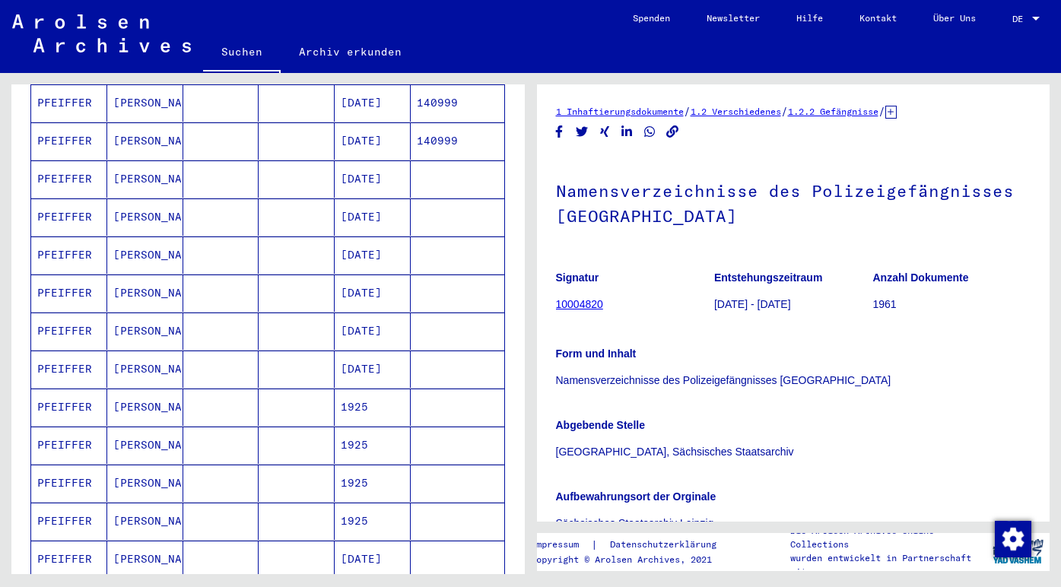
scroll to position [237, 0]
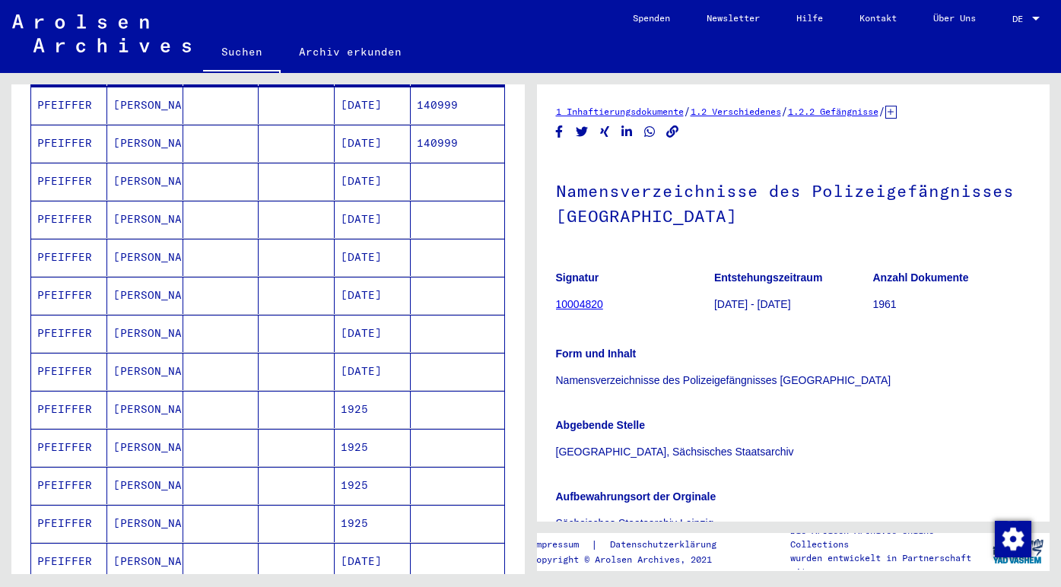
click at [77, 204] on mat-cell "PFEIFFER" at bounding box center [69, 219] width 76 height 37
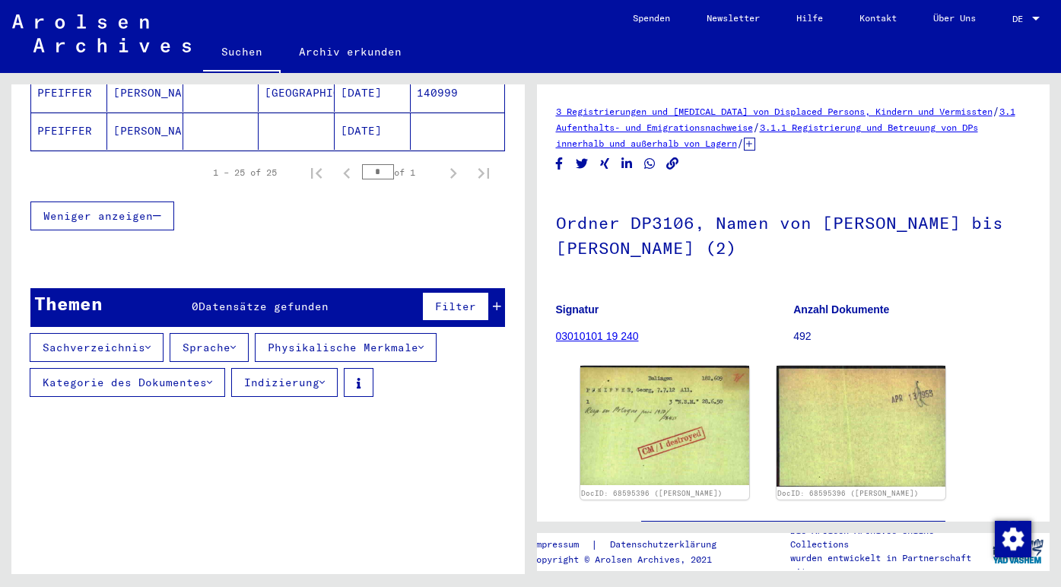
scroll to position [1141, 0]
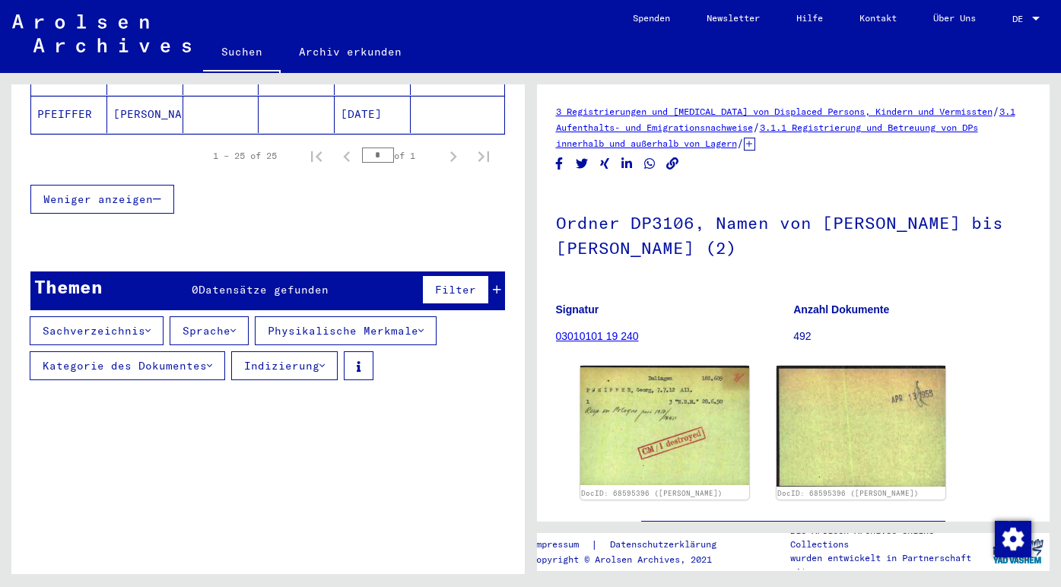
click at [450, 283] on span "Filter" at bounding box center [455, 290] width 41 height 14
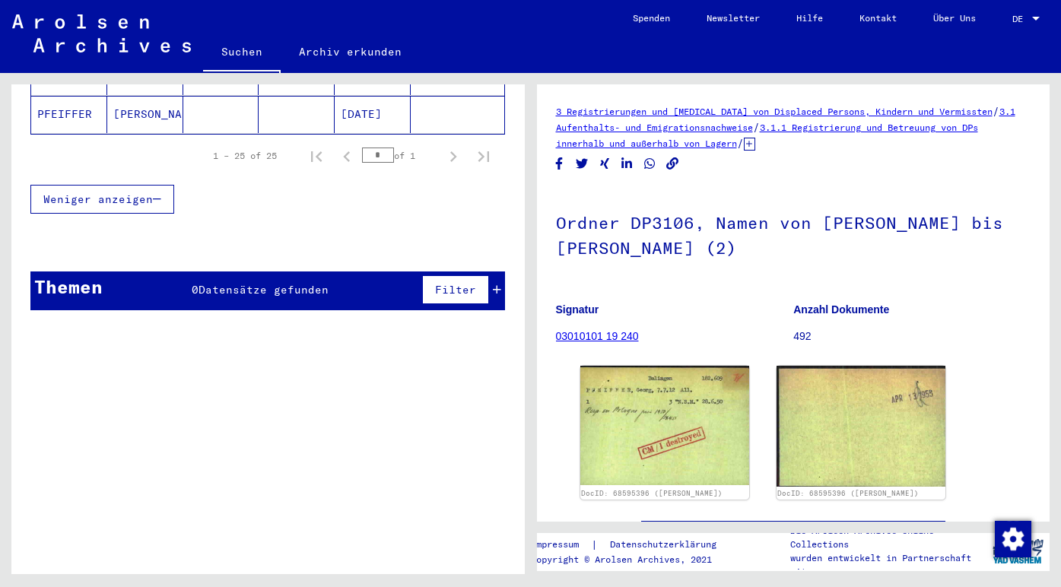
click at [450, 283] on span "Filter" at bounding box center [455, 290] width 41 height 14
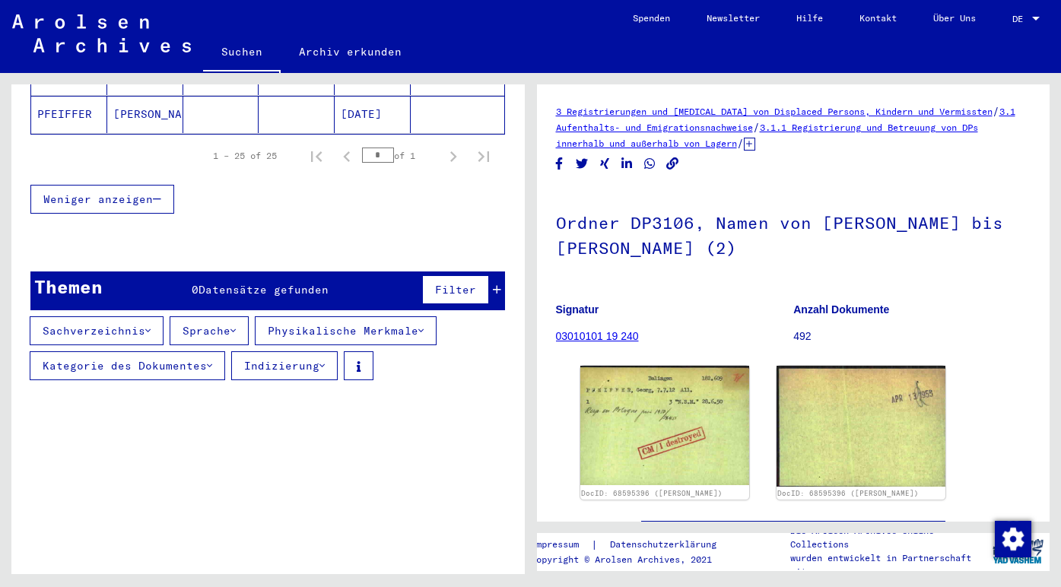
click at [208, 361] on icon at bounding box center [209, 366] width 5 height 11
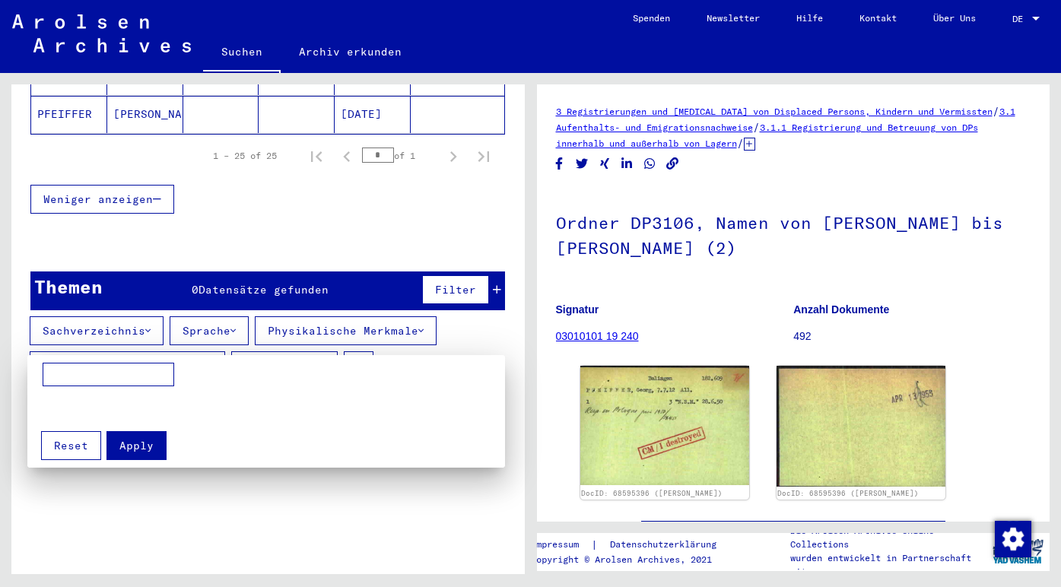
click at [208, 344] on div at bounding box center [530, 293] width 1061 height 587
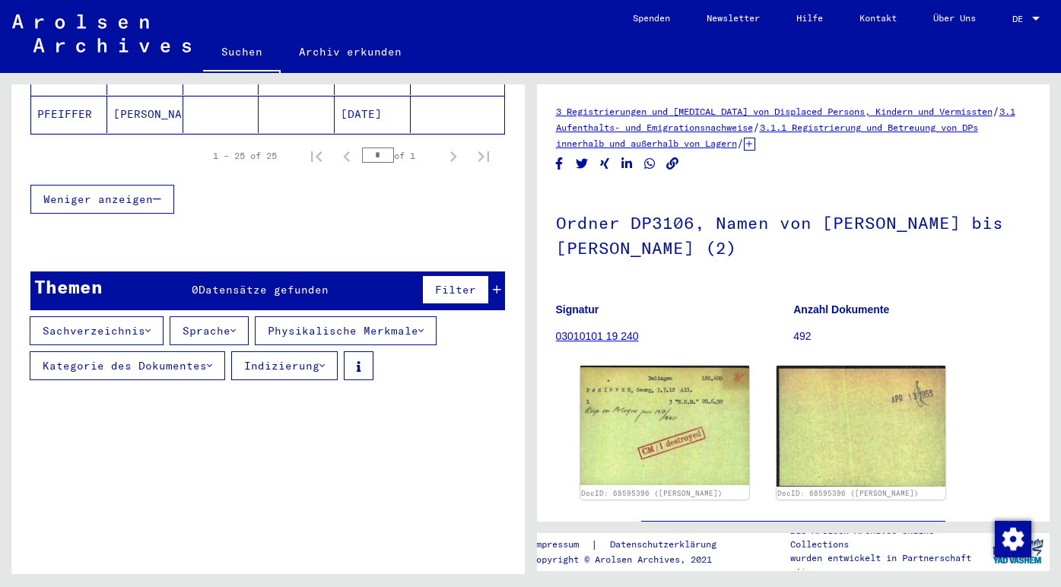
click at [424, 326] on icon at bounding box center [420, 331] width 5 height 11
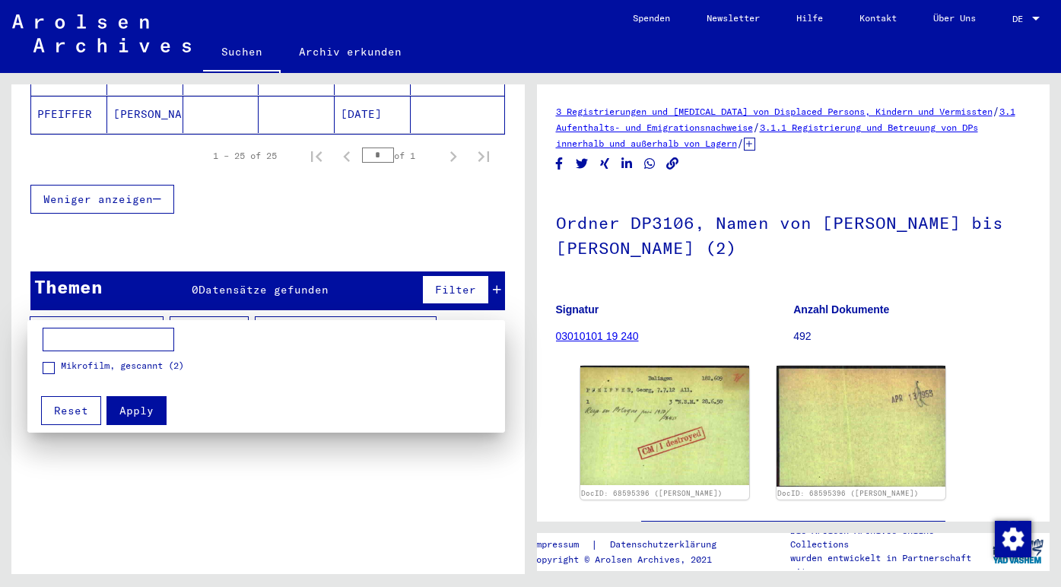
click at [430, 312] on div at bounding box center [530, 293] width 1061 height 587
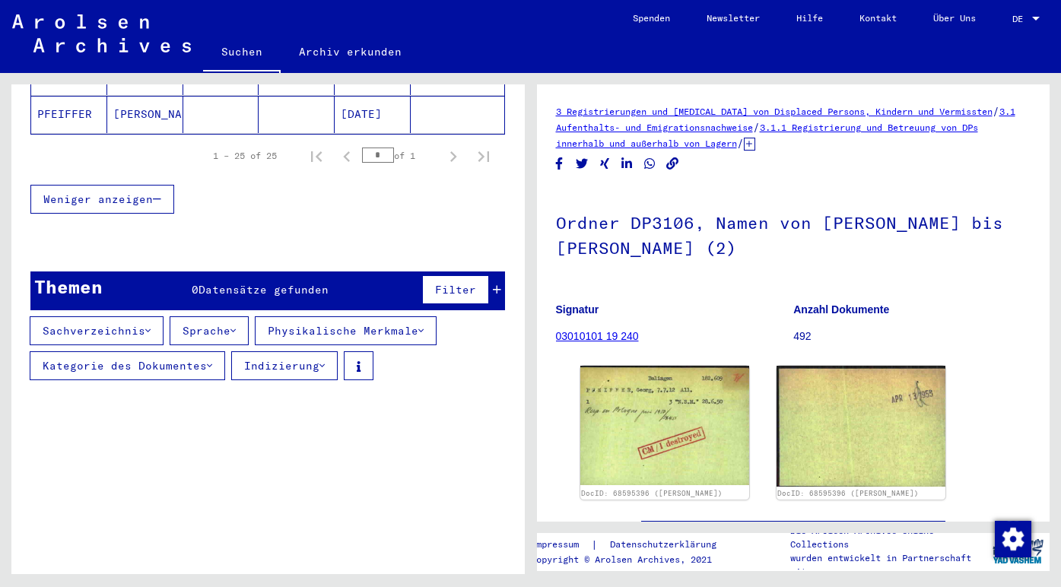
click at [245, 316] on button "Sprache" at bounding box center [209, 330] width 79 height 29
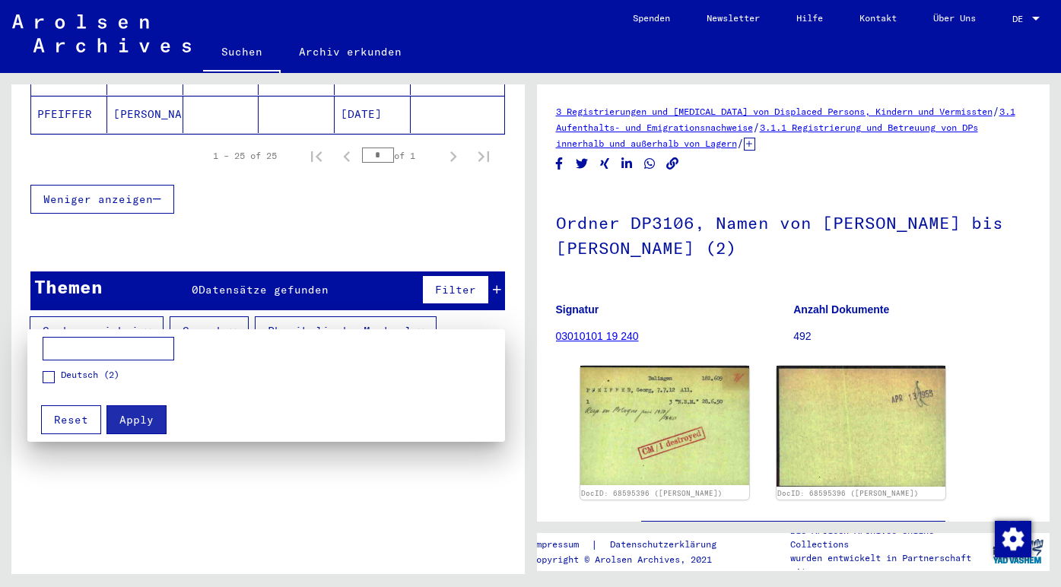
click at [49, 374] on span at bounding box center [49, 377] width 12 height 12
click at [129, 421] on span "Apply" at bounding box center [136, 420] width 34 height 14
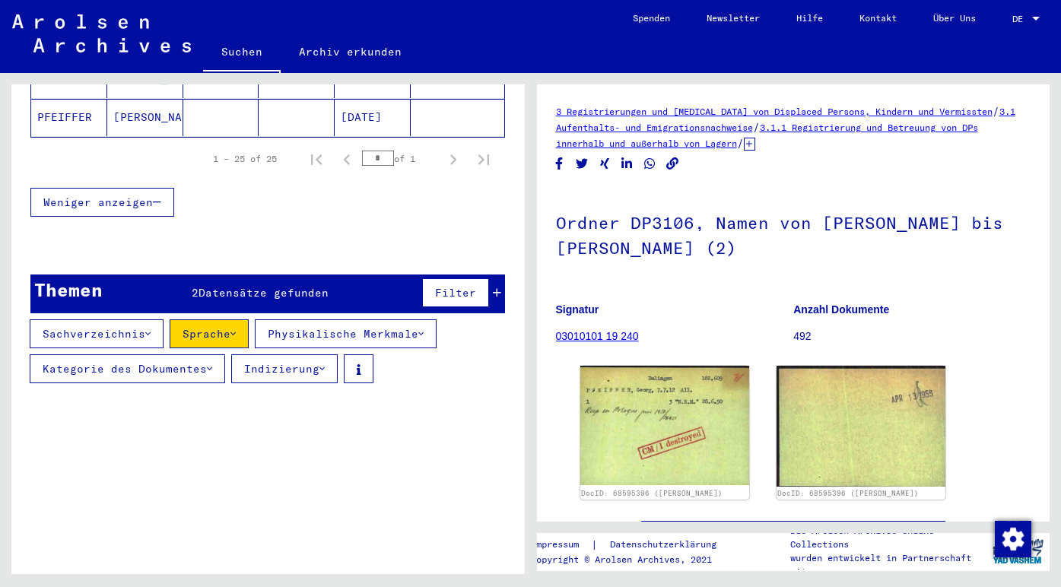
click at [148, 329] on icon at bounding box center [147, 334] width 5 height 11
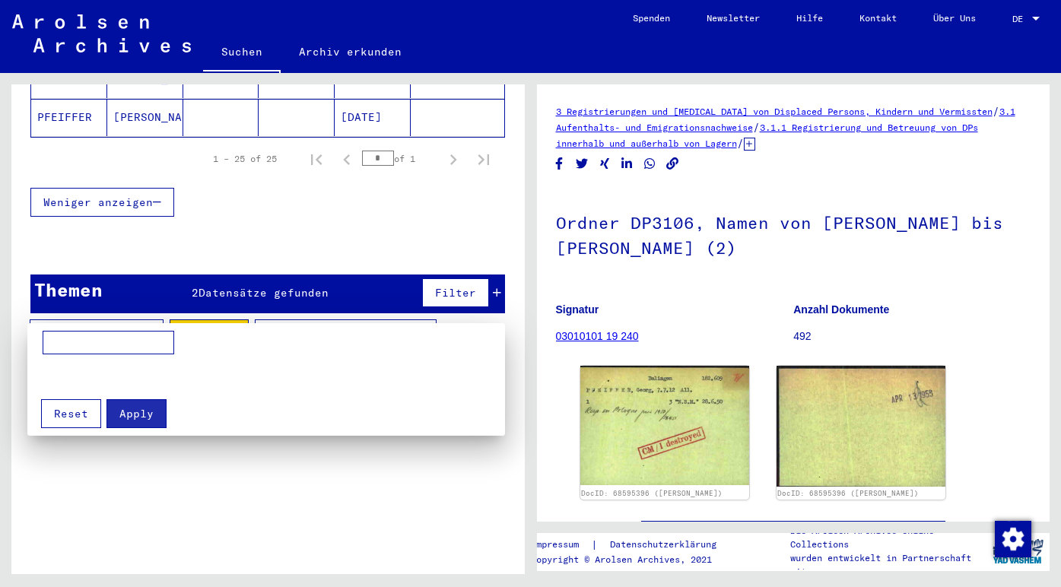
click at [148, 317] on div at bounding box center [530, 293] width 1061 height 587
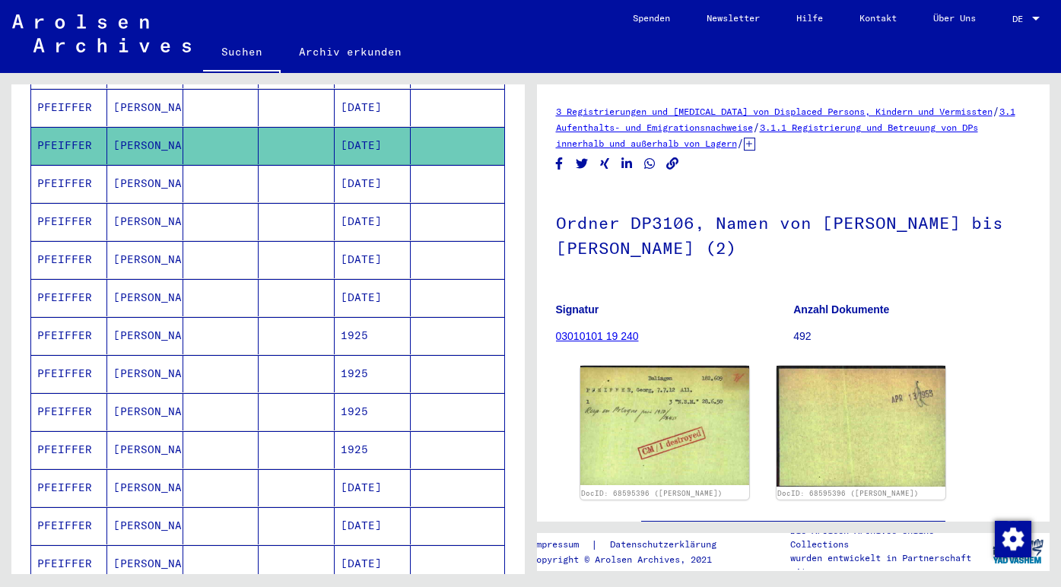
scroll to position [218, 0]
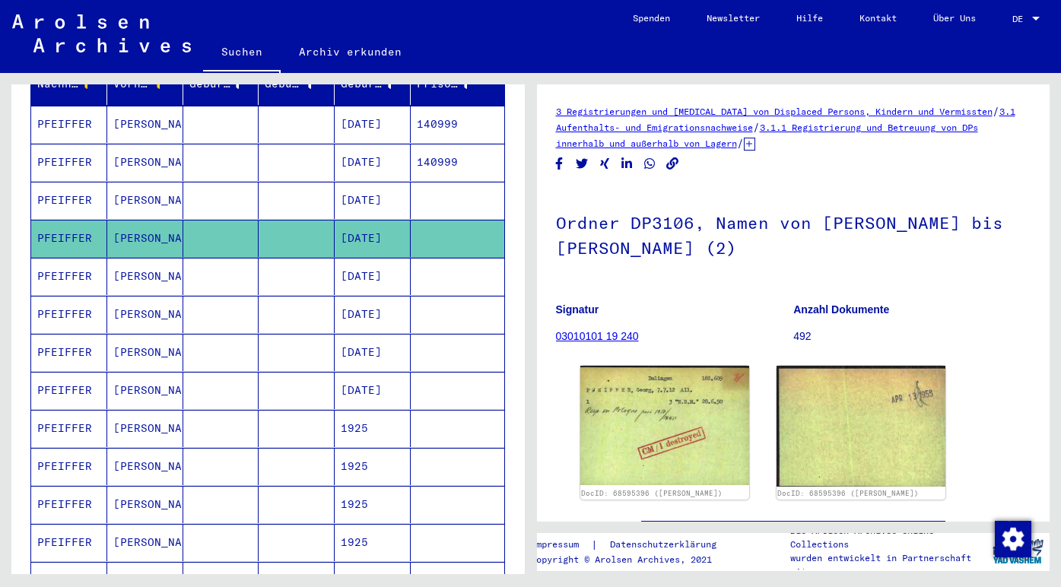
click at [380, 264] on mat-cell "[DATE]" at bounding box center [373, 276] width 76 height 37
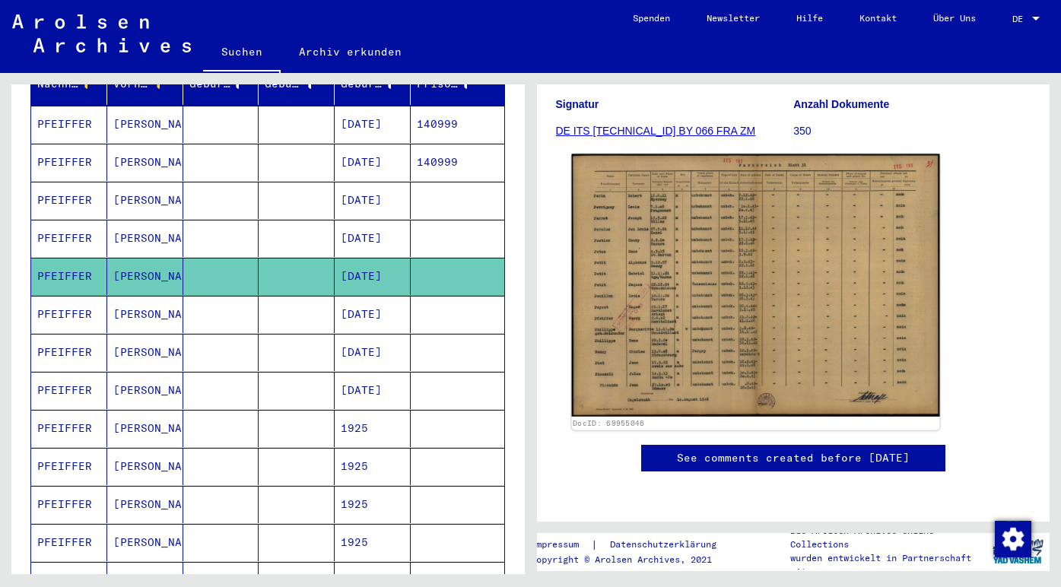
scroll to position [228, 0]
click at [640, 319] on img at bounding box center [755, 285] width 368 height 262
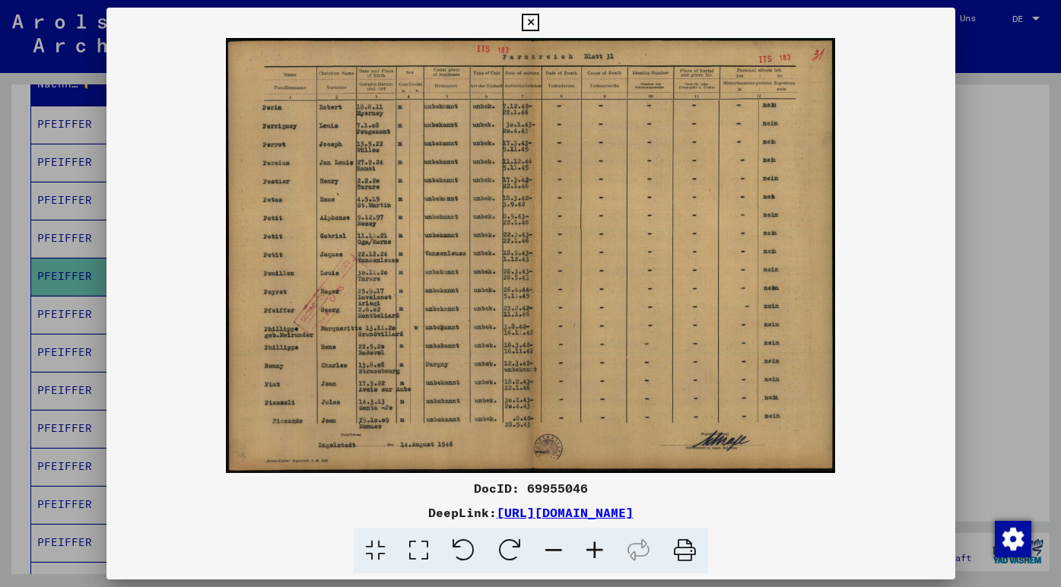
click at [539, 24] on icon at bounding box center [530, 23] width 17 height 18
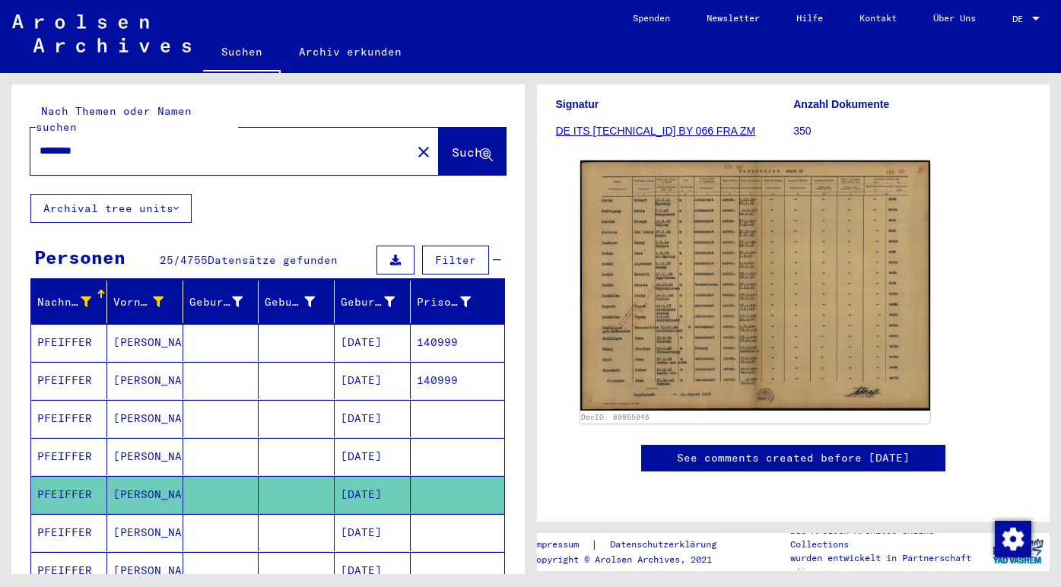
scroll to position [0, 0]
